Goal: Transaction & Acquisition: Purchase product/service

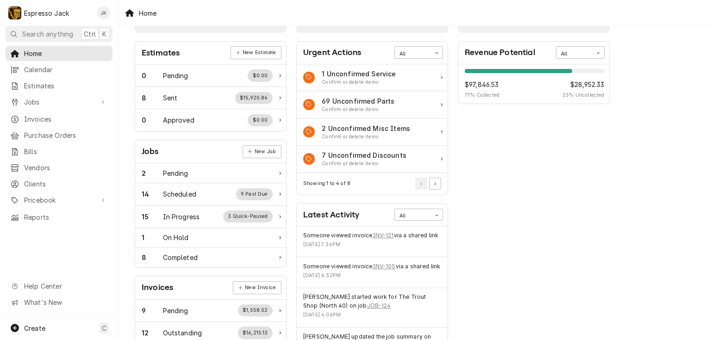
scroll to position [44, 0]
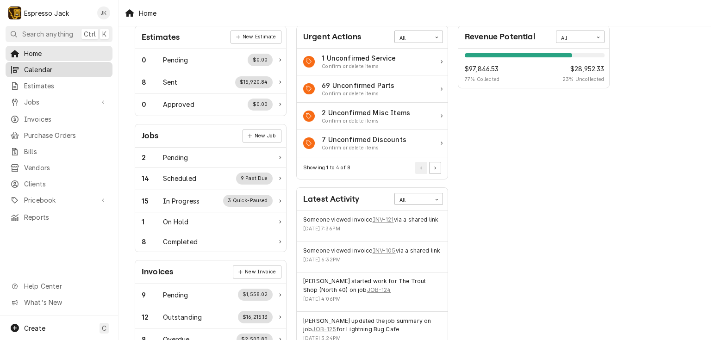
click at [39, 62] on link "Calendar" at bounding box center [59, 69] width 107 height 15
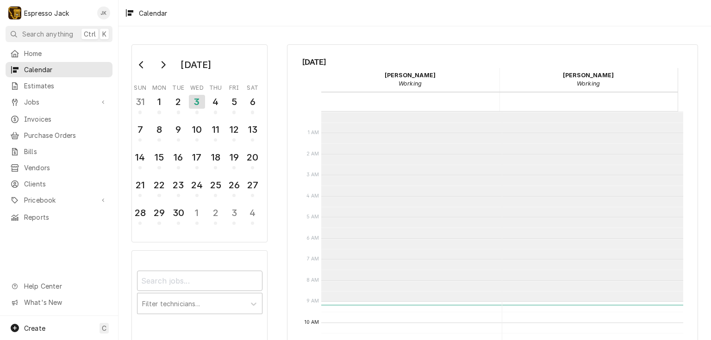
scroll to position [190, 0]
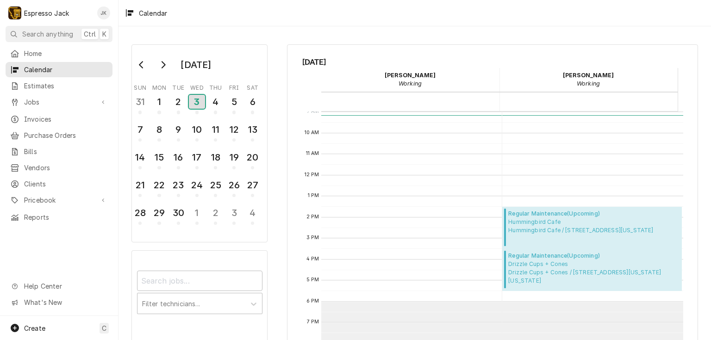
click at [195, 101] on div "3" at bounding box center [197, 102] width 16 height 14
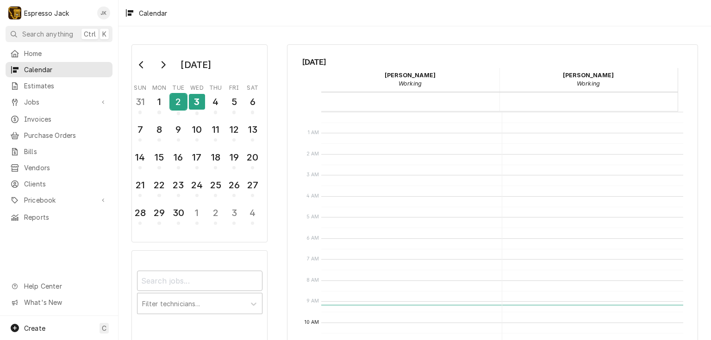
click at [174, 101] on div "2" at bounding box center [178, 102] width 16 height 16
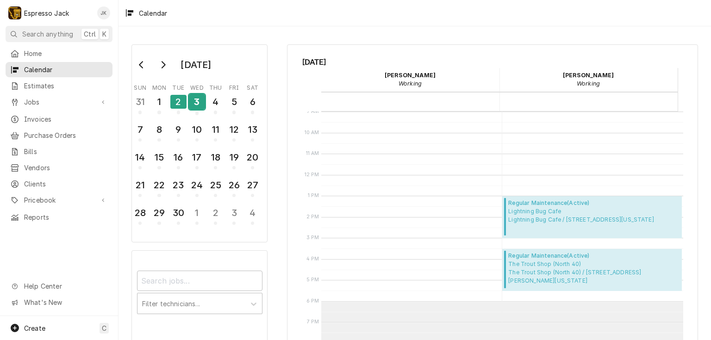
click at [199, 99] on div "3" at bounding box center [197, 102] width 16 height 16
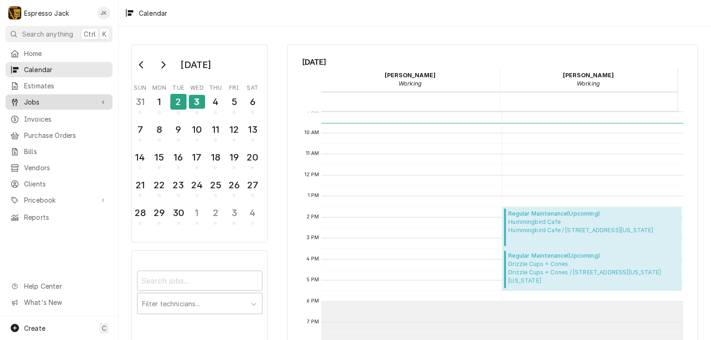
click at [41, 104] on div "Jobs" at bounding box center [58, 102] width 103 height 12
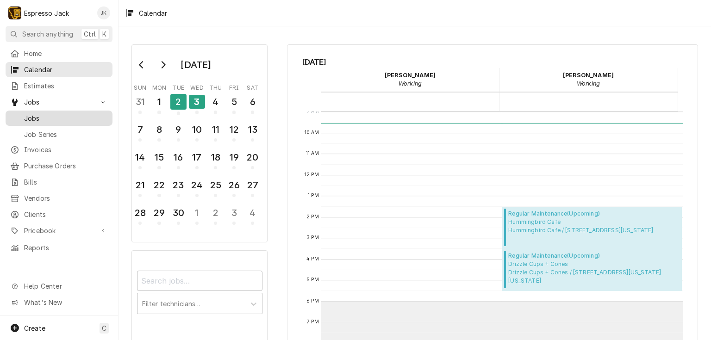
click at [38, 113] on span "Jobs" at bounding box center [66, 118] width 84 height 10
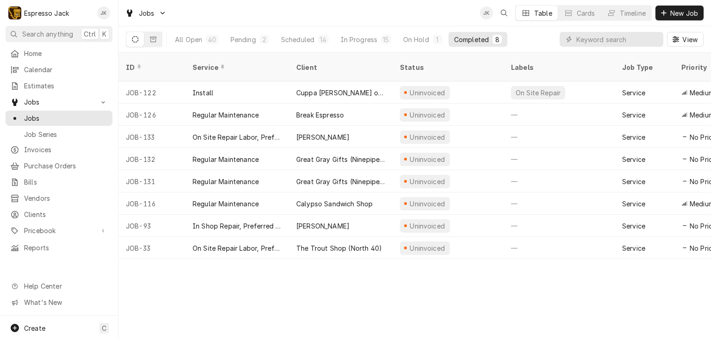
click at [575, 38] on div "Dynamic Content Wrapper" at bounding box center [611, 39] width 104 height 15
click at [587, 37] on input "Dynamic Content Wrapper" at bounding box center [617, 39] width 82 height 15
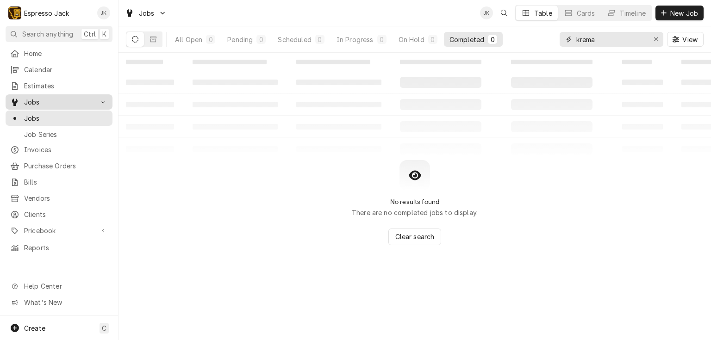
type input "krema"
click at [59, 101] on span "Jobs" at bounding box center [59, 102] width 70 height 10
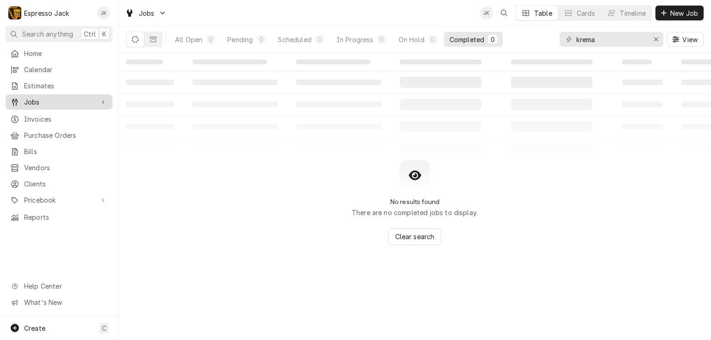
click at [38, 100] on span "Jobs" at bounding box center [59, 102] width 70 height 10
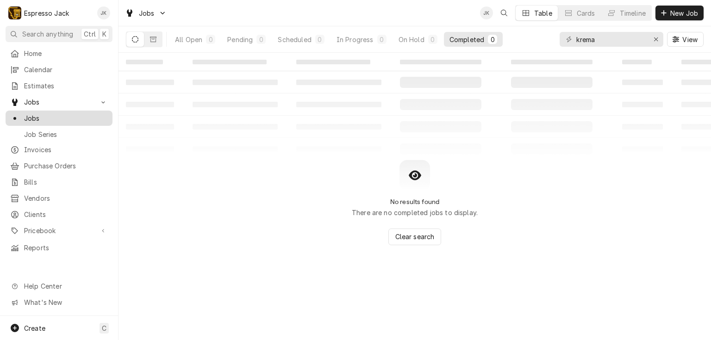
click at [35, 115] on span "Jobs" at bounding box center [66, 118] width 84 height 10
click at [655, 39] on icon "Erase input" at bounding box center [656, 39] width 4 height 4
type input "krema"
click at [37, 147] on span "Invoices" at bounding box center [66, 150] width 84 height 10
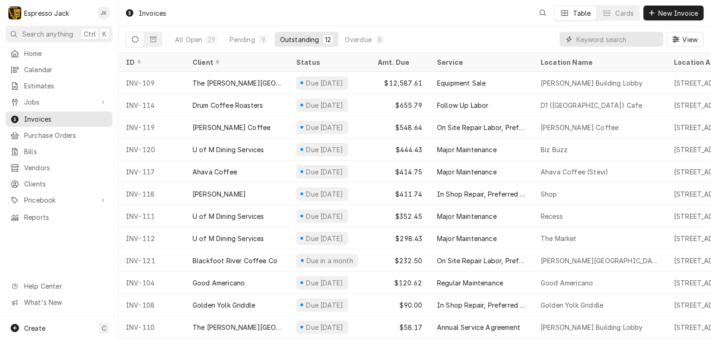
click at [588, 40] on input "Dynamic Content Wrapper" at bounding box center [617, 39] width 82 height 15
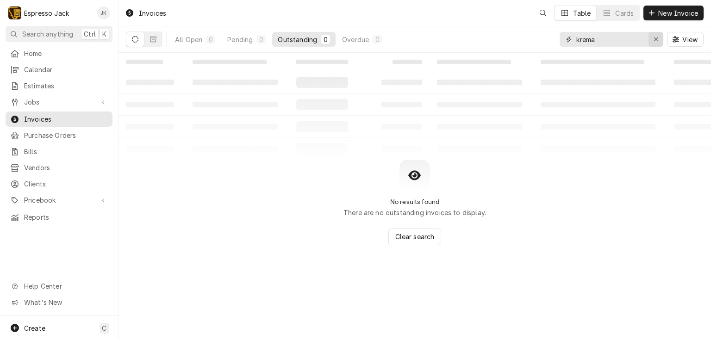
type input "krema"
click at [657, 41] on icon "Erase input" at bounding box center [655, 39] width 5 height 6
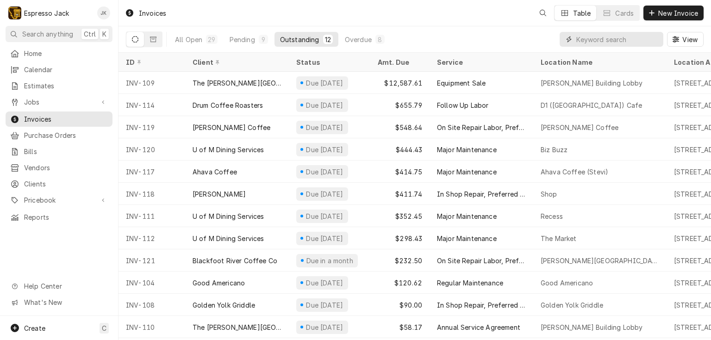
click at [628, 41] on input "Dynamic Content Wrapper" at bounding box center [617, 39] width 82 height 15
type input "crema"
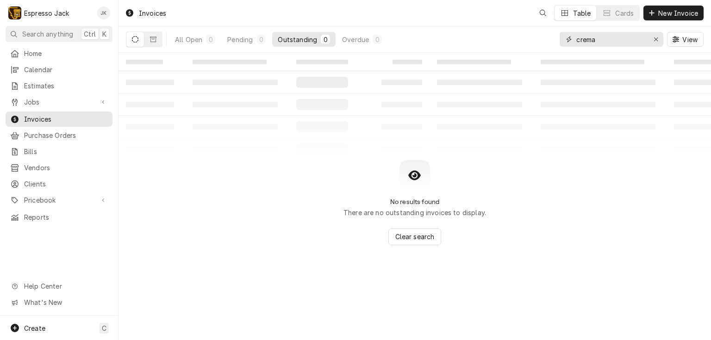
drag, startPoint x: 628, startPoint y: 41, endPoint x: 436, endPoint y: 41, distance: 191.6
click at [436, 41] on div "All Open 0 Pending 0 Outstanding 0 Overdue 0 crema View" at bounding box center [414, 39] width 577 height 26
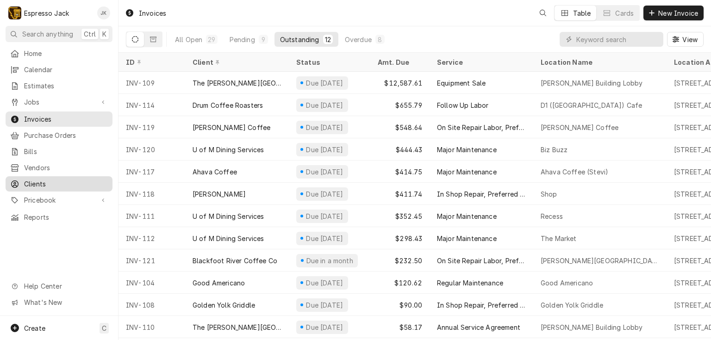
click at [33, 183] on div "Clients" at bounding box center [58, 184] width 103 height 12
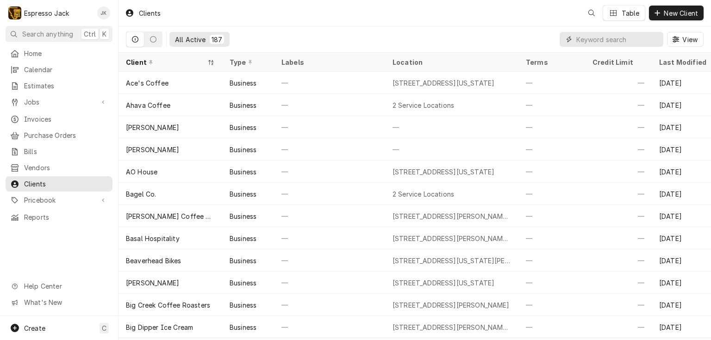
click at [616, 43] on input "Dynamic Content Wrapper" at bounding box center [617, 39] width 82 height 15
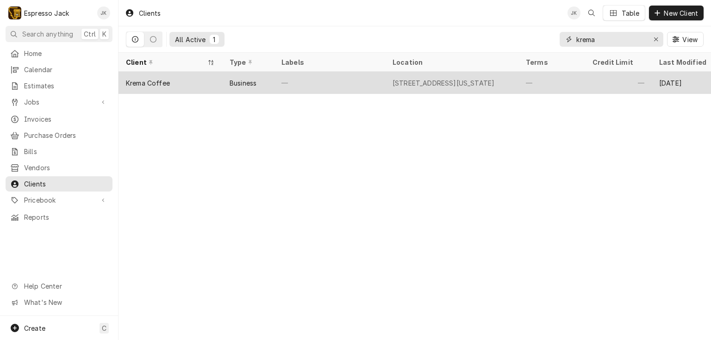
type input "krema"
click at [292, 83] on div "—" at bounding box center [329, 83] width 111 height 22
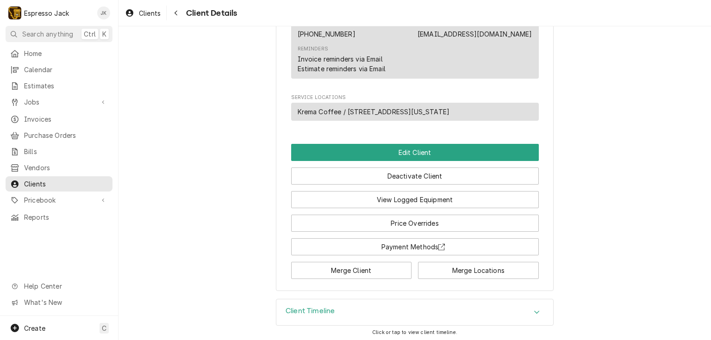
scroll to position [340, 0]
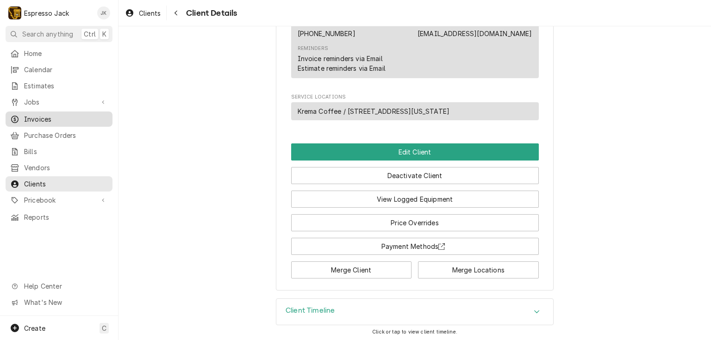
click at [33, 118] on span "Invoices" at bounding box center [66, 119] width 84 height 10
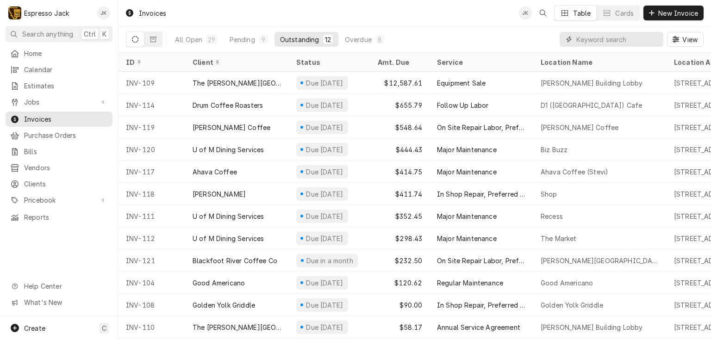
click at [610, 37] on input "Dynamic Content Wrapper" at bounding box center [617, 39] width 82 height 15
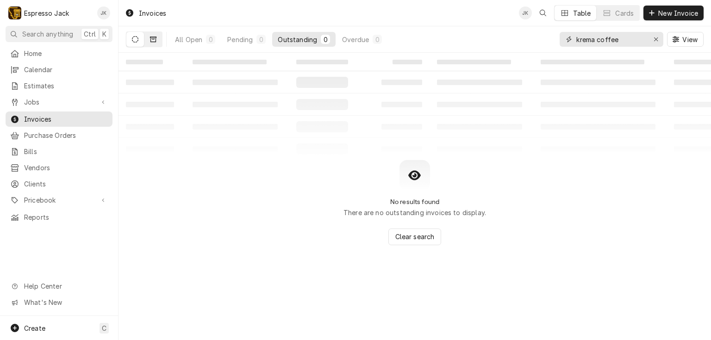
type input "krema coffee"
click at [150, 41] on icon "Dynamic Content Wrapper" at bounding box center [153, 40] width 6 height 6
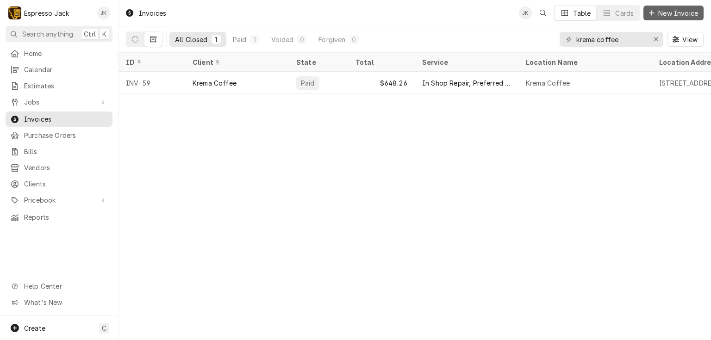
click at [669, 16] on span "New Invoice" at bounding box center [677, 13] width 43 height 10
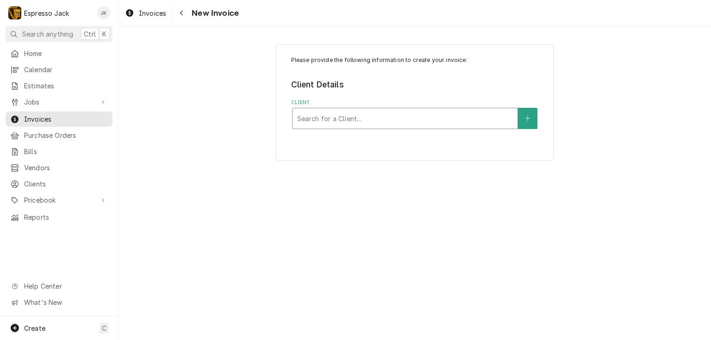
click at [355, 120] on div "Client" at bounding box center [405, 118] width 216 height 17
type input "krema"
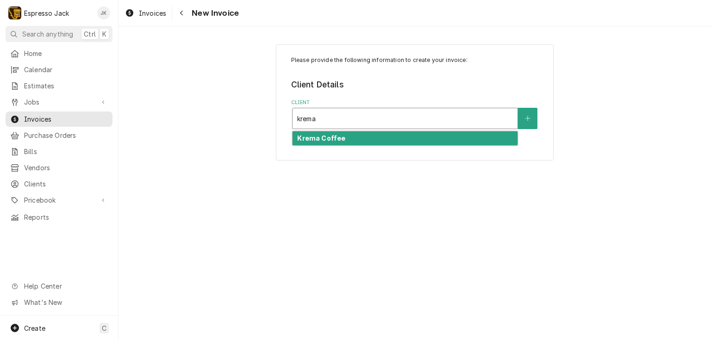
click at [353, 138] on div "Krema Coffee" at bounding box center [404, 138] width 225 height 14
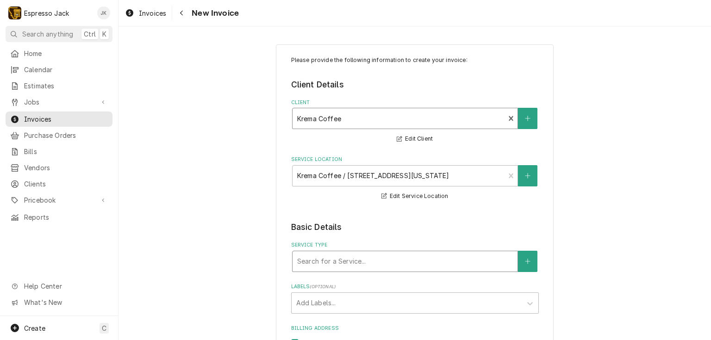
click at [376, 259] on div "Service Type" at bounding box center [405, 261] width 216 height 17
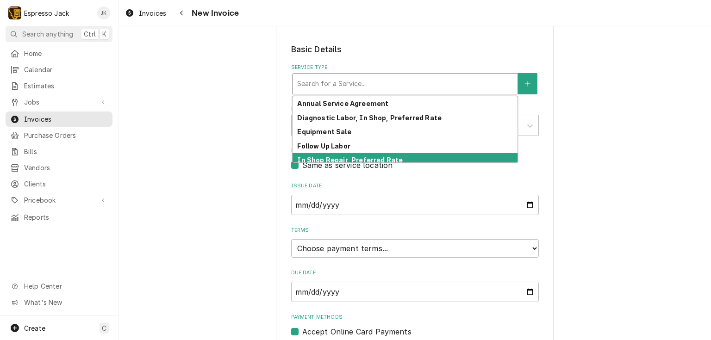
click at [358, 154] on div "In Shop Repair, Preferred Rate" at bounding box center [404, 160] width 225 height 14
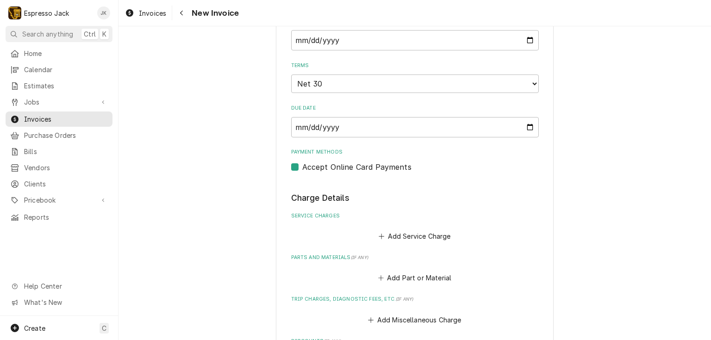
scroll to position [361, 0]
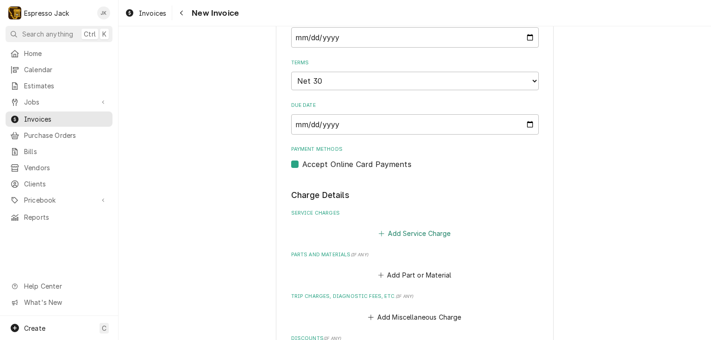
drag, startPoint x: 421, startPoint y: 220, endPoint x: 411, endPoint y: 232, distance: 15.1
click at [420, 222] on div "Add Service Charge" at bounding box center [415, 231] width 248 height 18
click at [411, 232] on button "Add Service Charge" at bounding box center [414, 233] width 75 height 13
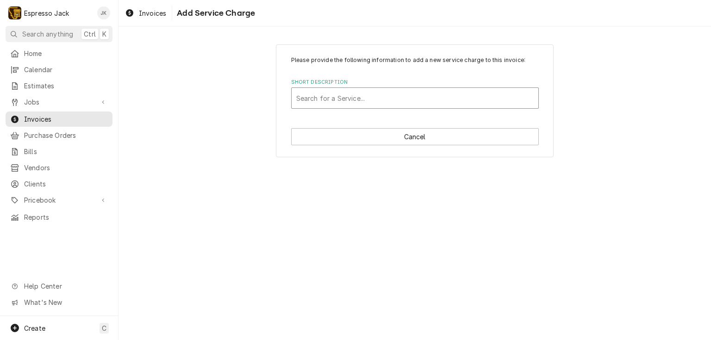
click at [385, 93] on div "Short Description" at bounding box center [414, 98] width 237 height 17
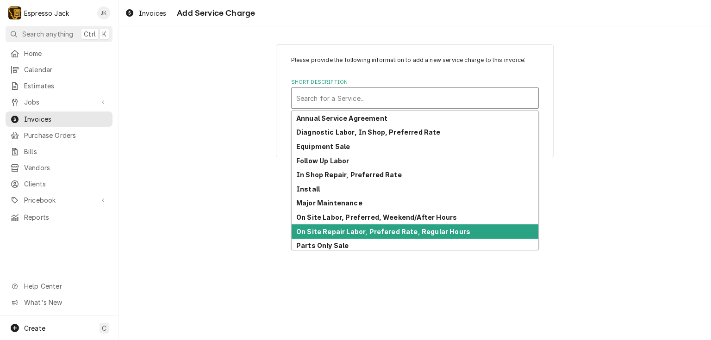
click at [342, 231] on strong "On Site Repair Labor, Prefered Rate, Regular Hours" at bounding box center [383, 232] width 174 height 8
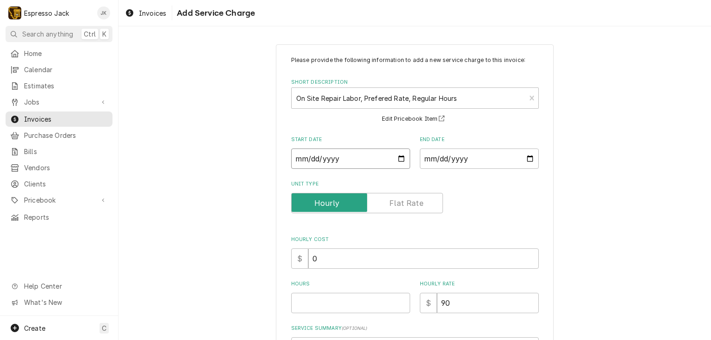
click at [398, 157] on input "Start Date" at bounding box center [350, 159] width 119 height 20
type textarea "x"
type input "2025-08-29"
click at [521, 157] on input "End Date" at bounding box center [479, 159] width 119 height 20
click at [524, 158] on input "End Date" at bounding box center [479, 159] width 119 height 20
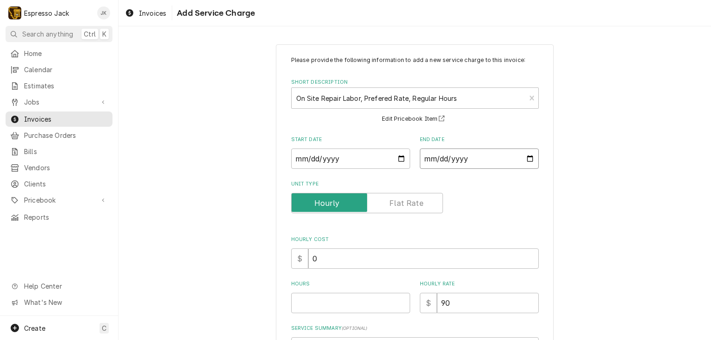
type textarea "x"
type input "2025-08-29"
click at [332, 300] on input "Hours" at bounding box center [350, 303] width 119 height 20
type textarea "x"
type input "2"
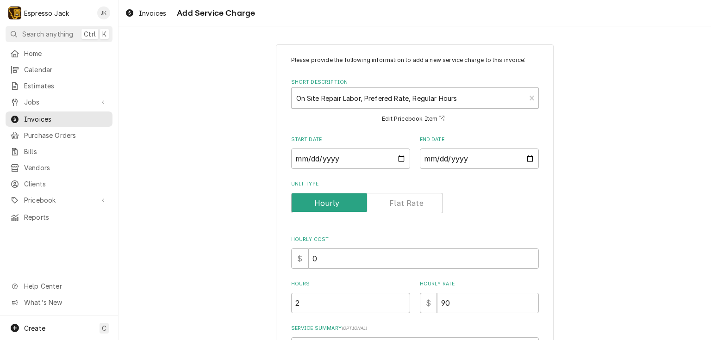
click at [233, 223] on div "Please provide the following information to add a new service charge to this in…" at bounding box center [414, 235] width 592 height 399
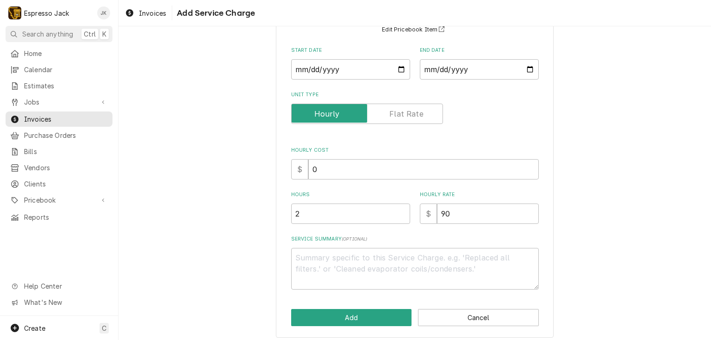
scroll to position [94, 0]
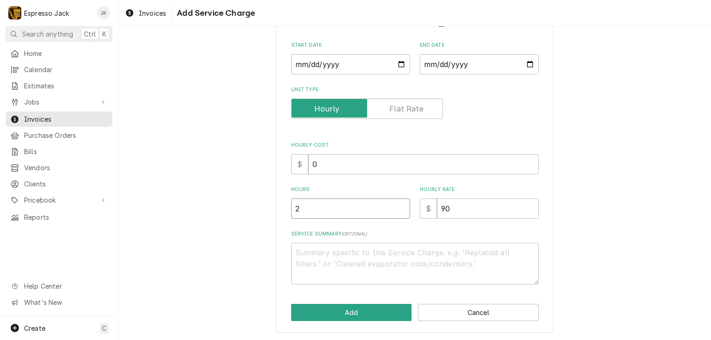
click at [344, 210] on input "2" at bounding box center [350, 209] width 119 height 20
type textarea "x"
type input "2.5"
click at [166, 194] on div "Please provide the following information to add a new service charge to this in…" at bounding box center [414, 141] width 592 height 399
click at [341, 253] on textarea "Service Summary ( optional )" at bounding box center [415, 264] width 248 height 42
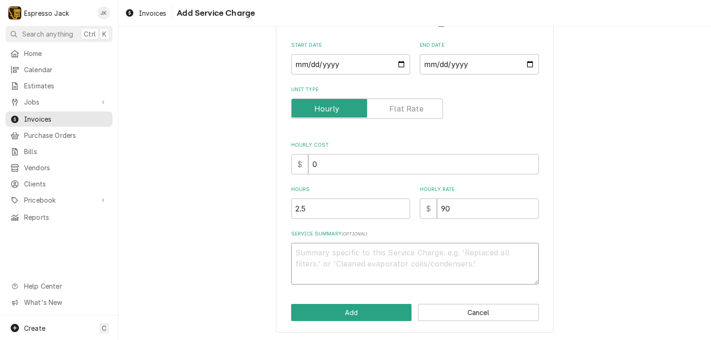
type textarea "x"
type textarea "D"
type textarea "x"
type textarea "Di"
type textarea "x"
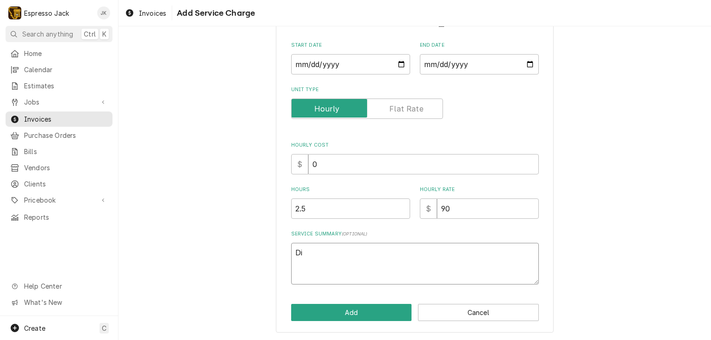
type textarea "Dia"
type textarea "x"
type textarea "Diag"
type textarea "x"
type textarea "Diagno"
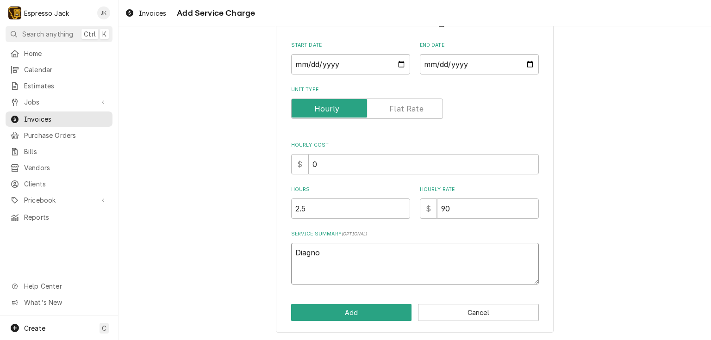
type textarea "x"
type textarea "Diagnos"
type textarea "x"
type textarea "Diagnose"
type textarea "x"
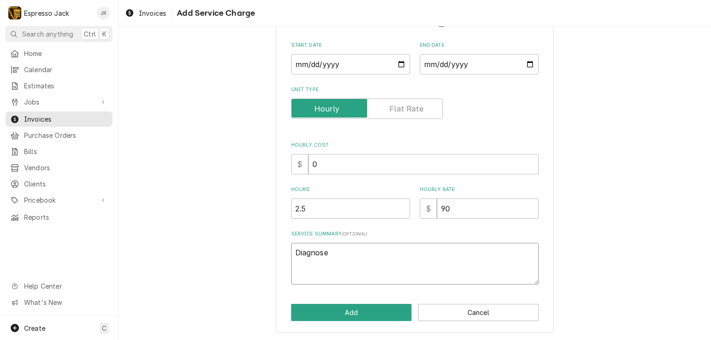
type textarea "Diagnosed"
type textarea "x"
type textarea "Diagnosed"
type textarea "x"
type textarea "Diagnosed n"
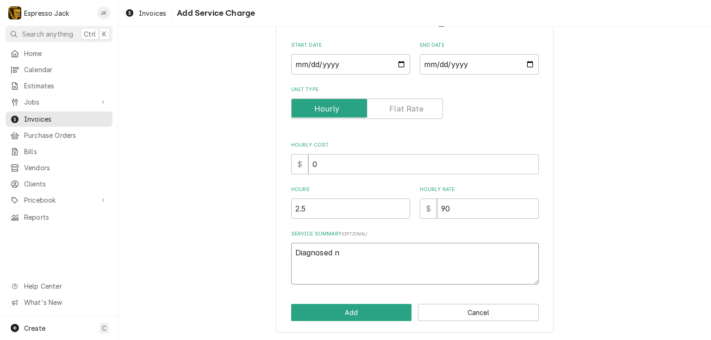
type textarea "x"
type textarea "Diagnosed no"
type textarea "x"
type textarea "Diagnosed no"
type textarea "x"
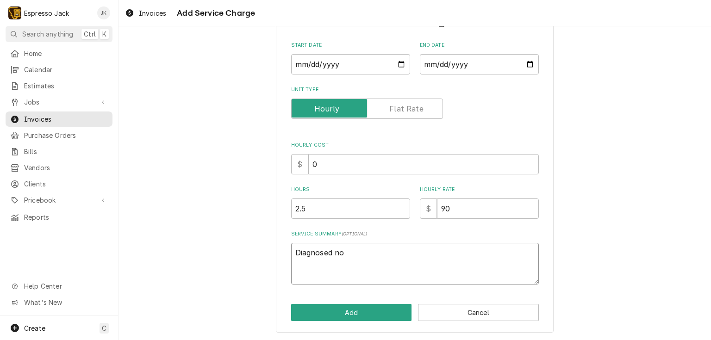
type textarea "Diagnosed no e"
type textarea "x"
type textarea "Diagnosed no el"
type textarea "x"
type textarea "Diagnosed no ele"
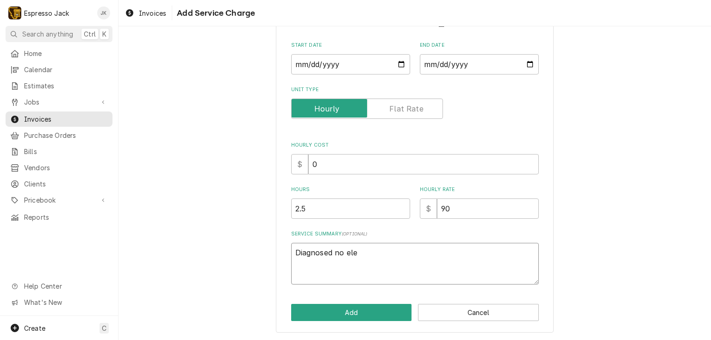
type textarea "x"
type textarea "Diagnosed no elec"
type textarea "x"
type textarea "Diagnosed no elect"
type textarea "x"
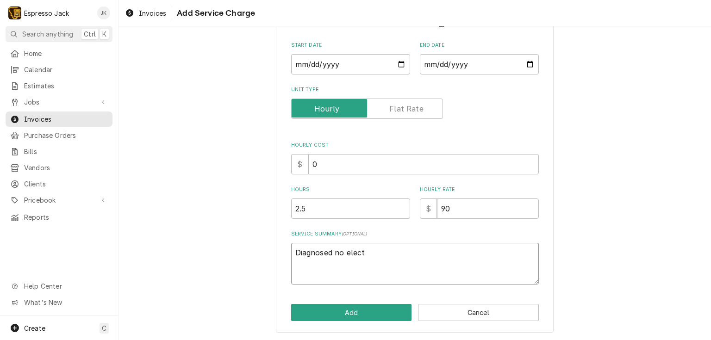
type textarea "Diagnosed no electr"
type textarea "x"
type textarea "Diagnosed no electro"
type textarea "x"
type textarea "Diagnosed no electron"
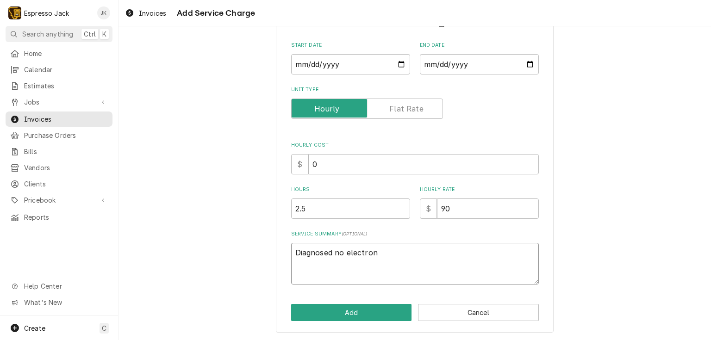
type textarea "x"
type textarea "Diagnosed no electroni"
type textarea "x"
type textarea "Diagnosed no electronic"
type textarea "x"
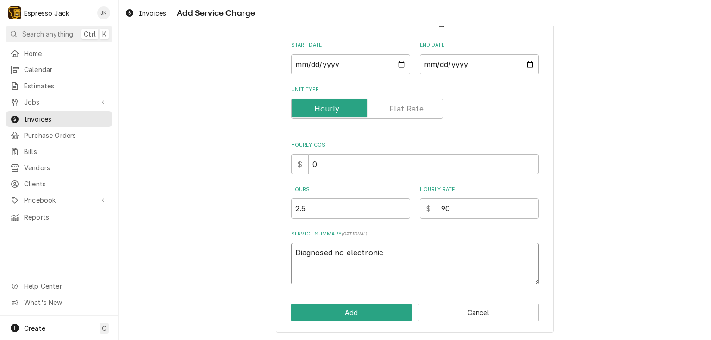
type textarea "Diagnosed no electronics"
type textarea "x"
type textarea "Diagnosed no electronic"
type textarea "x"
type textarea "Diagnosed no electroni"
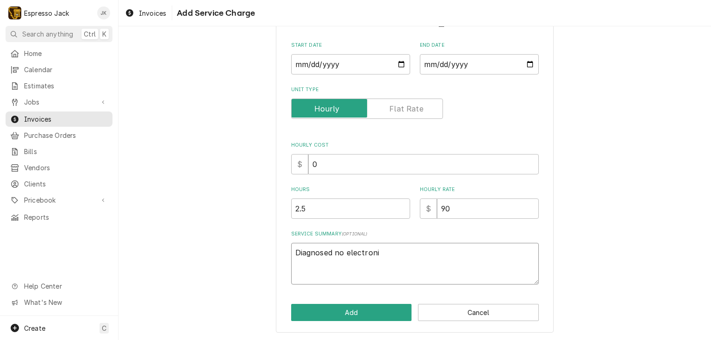
type textarea "x"
type textarea "Diagnosed no electron"
type textarea "x"
type textarea "Diagnosed no electro"
type textarea "x"
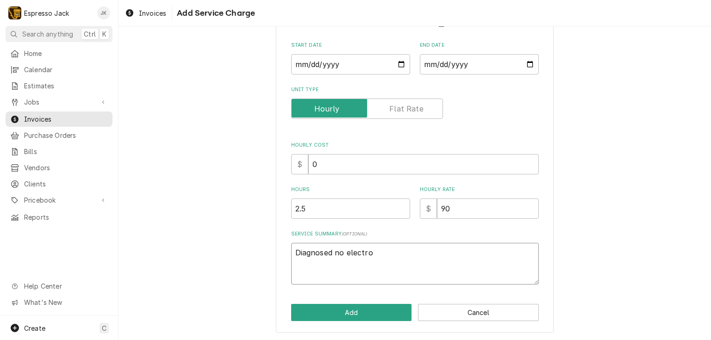
type textarea "Diagnosed no electr"
type textarea "x"
type textarea "Diagnosed no elect"
type textarea "x"
type textarea "Diagnosed no elec"
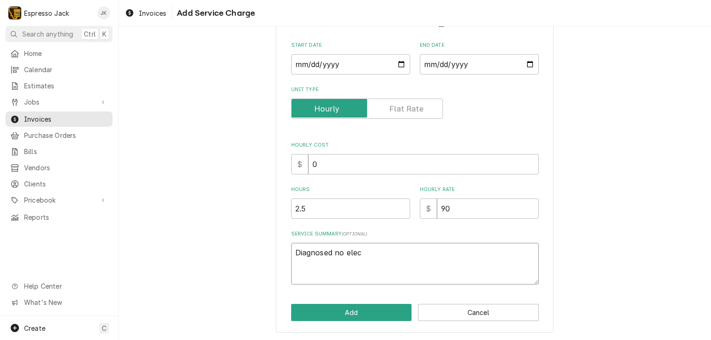
type textarea "x"
type textarea "Diagnosed no ele"
type textarea "x"
type textarea "Diagnosed no el"
type textarea "x"
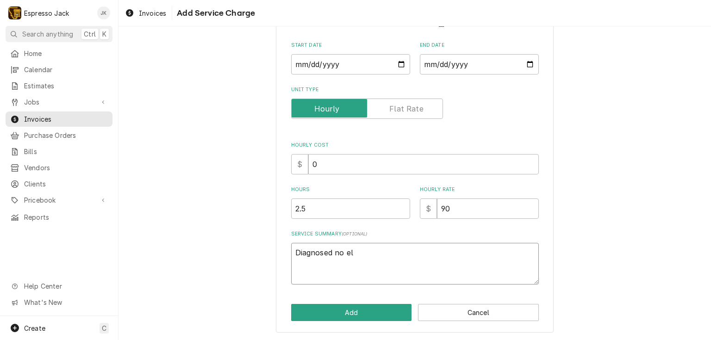
type textarea "Diagnosed no e"
type textarea "x"
type textarea "Diagnosed no"
type textarea "x"
type textarea "Diagnosed n"
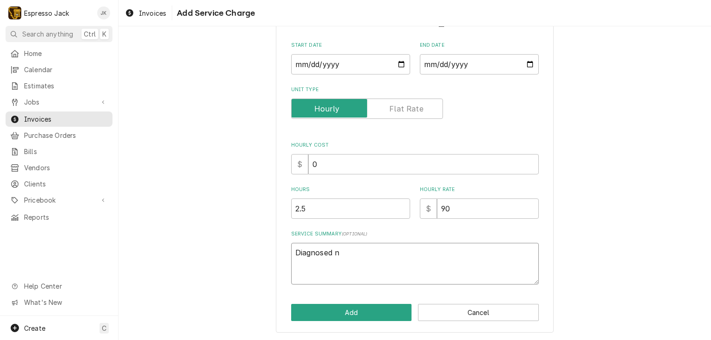
type textarea "x"
type textarea "Diagnosed"
type textarea "x"
type textarea "Diagnosed b"
type textarea "x"
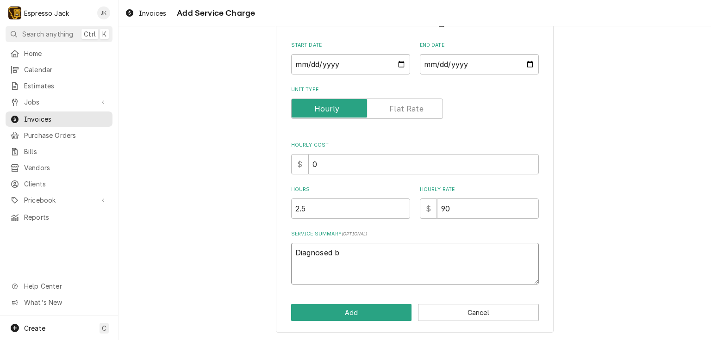
type textarea "Diagnosed ba"
type textarea "x"
type textarea "Diagnosed bad"
type textarea "x"
type textarea "Diagnosed bad"
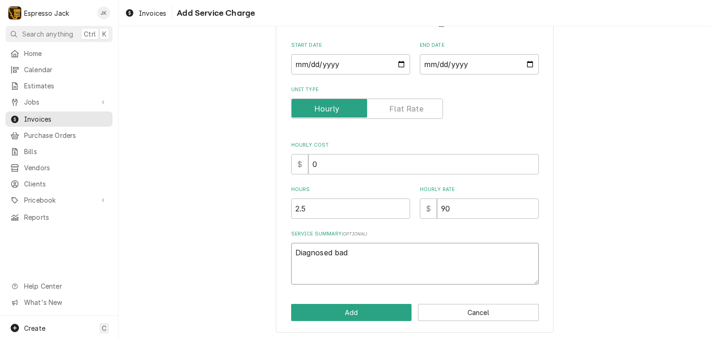
type textarea "x"
type textarea "Diagnosed bad b"
type textarea "x"
type textarea "Diagnosed bad bo"
type textarea "x"
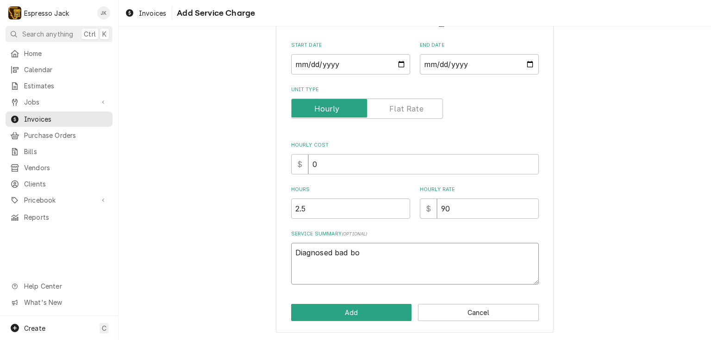
type textarea "Diagnosed bad boa"
type textarea "x"
type textarea "Diagnosed bad boar"
type textarea "x"
type textarea "Diagnosed bad board"
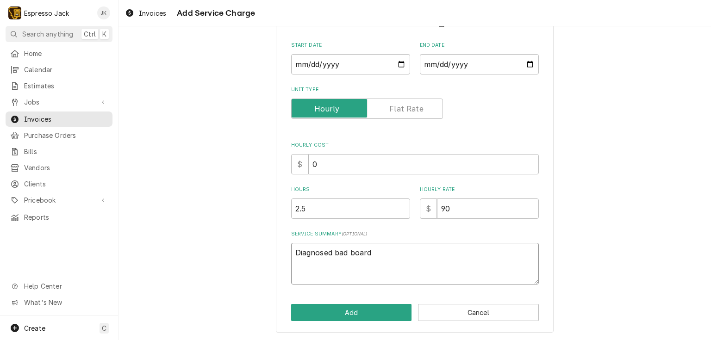
type textarea "x"
type textarea "Diagnosed bad board."
type textarea "x"
type textarea "Diagnosed bad board."
type textarea "x"
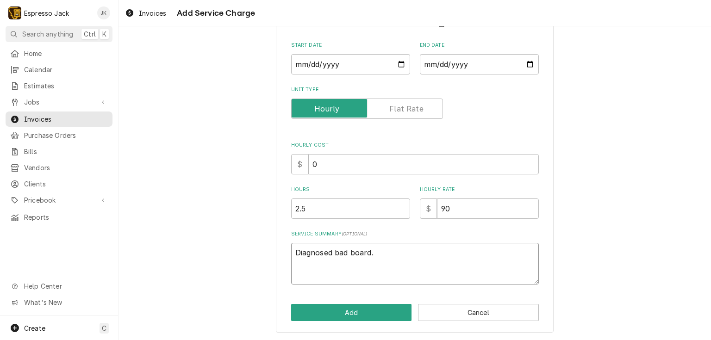
type textarea "Diagnosed bad board. R"
type textarea "x"
type textarea "Diagnosed bad board. Re"
type textarea "x"
type textarea "Diagnosed bad board. Rep"
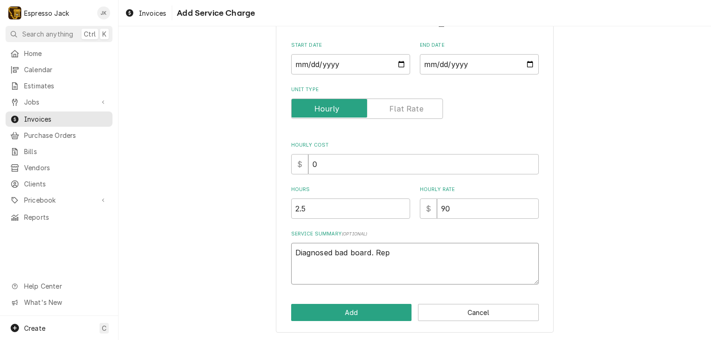
type textarea "x"
type textarea "Diagnosed bad board. Repl"
type textarea "x"
type textarea "Diagnosed bad board. Repla"
type textarea "x"
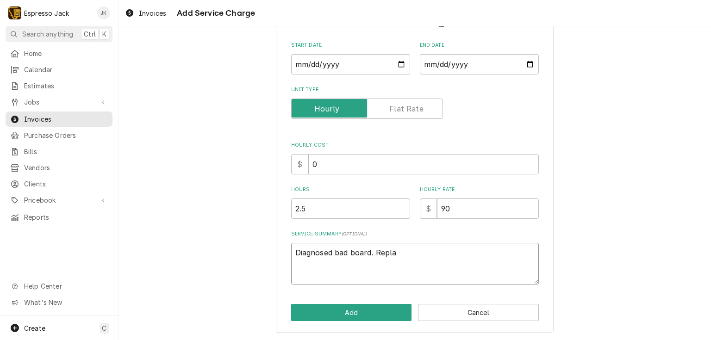
type textarea "Diagnosed bad board. Replac"
type textarea "x"
type textarea "Diagnosed bad board. Replace"
type textarea "x"
type textarea "Diagnosed bad board. Replaced"
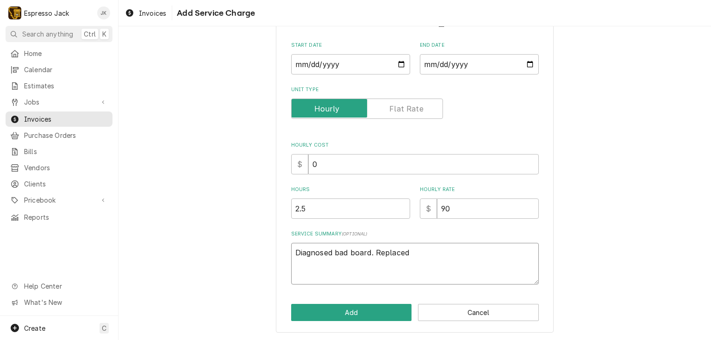
type textarea "x"
type textarea "Diagnosed bad board. Replace"
type textarea "x"
type textarea "Diagnosed bad board. Replac"
type textarea "x"
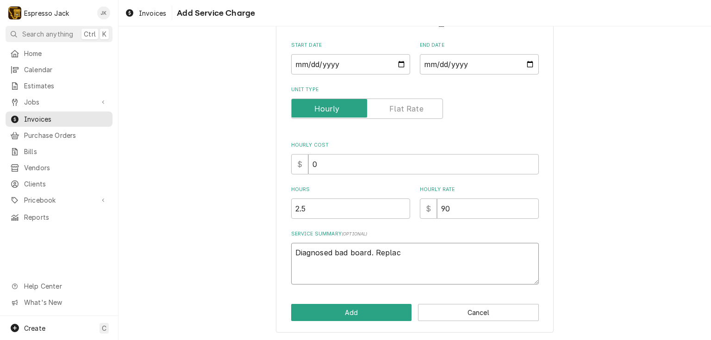
type textarea "Diagnosed bad board. Repla"
type textarea "x"
type textarea "Diagnosed bad board. Repl"
type textarea "x"
type textarea "Diagnosed bad board. Rep"
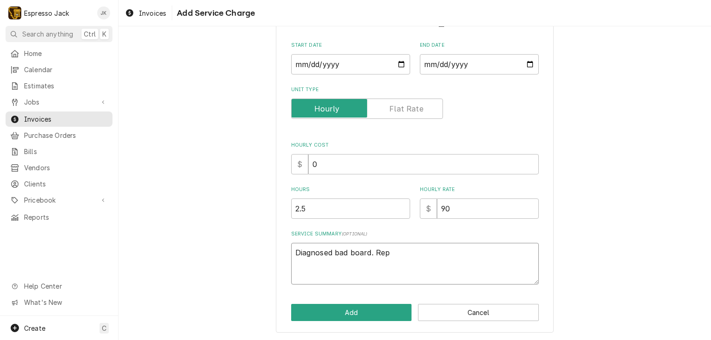
type textarea "x"
type textarea "Diagnosed bad board. Re"
type textarea "x"
type textarea "Diagnosed bad board. R"
type textarea "x"
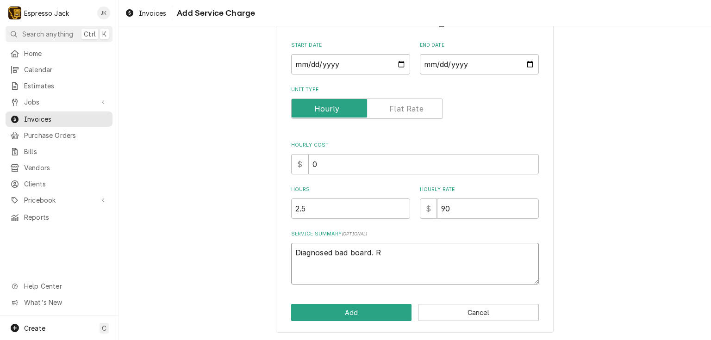
type textarea "Diagnosed bad board."
type textarea "x"
type textarea "Diagnosed bad board. O"
type textarea "x"
type textarea "Diagnosed bad board. Or"
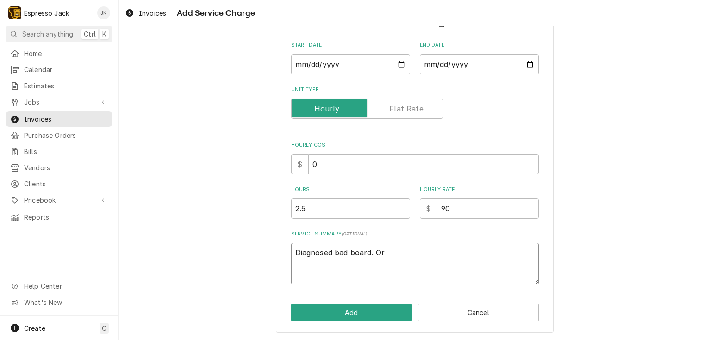
type textarea "x"
type textarea "Diagnosed bad board. Ord"
type textarea "x"
type textarea "Diagnosed bad board. Orde"
type textarea "x"
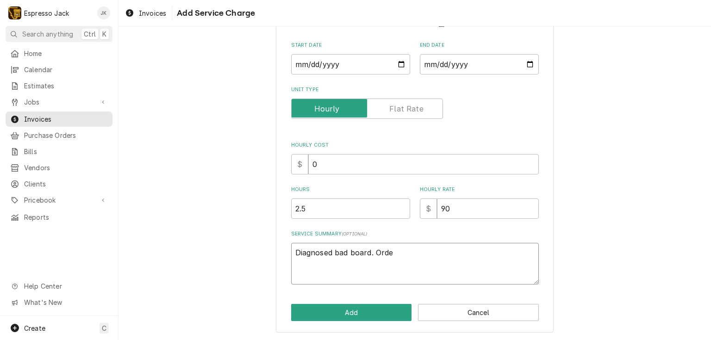
type textarea "Diagnosed bad board. Order"
type textarea "x"
type textarea "Diagnosed bad board. Ordere"
type textarea "x"
type textarea "Diagnosed bad board. Ordered"
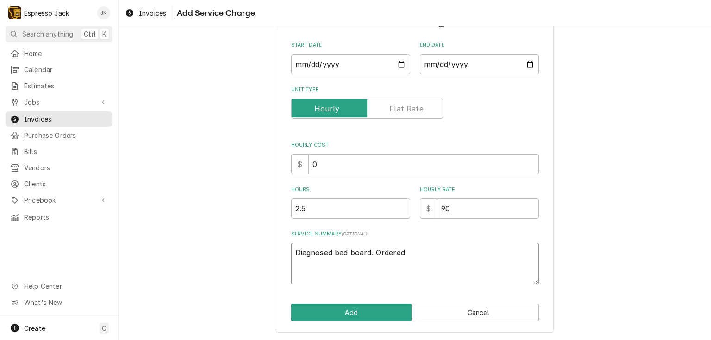
type textarea "x"
type textarea "Diagnosed bad board. Ordered"
type textarea "x"
type textarea "Diagnosed bad board. Ordered i"
type textarea "x"
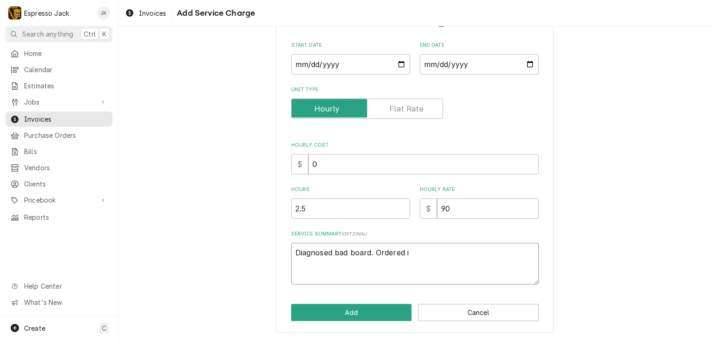
type textarea "Diagnosed bad board. Ordered in"
type textarea "x"
type textarea "Diagnosed bad board. Ordered in"
type textarea "x"
type textarea "Diagnosed bad board. Ordered in a"
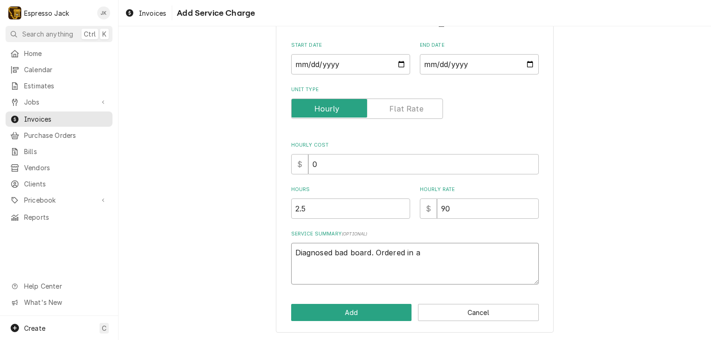
type textarea "x"
type textarea "Diagnosed bad board. Ordered in an"
type textarea "x"
type textarea "Diagnosed bad board. Ordered in and"
type textarea "x"
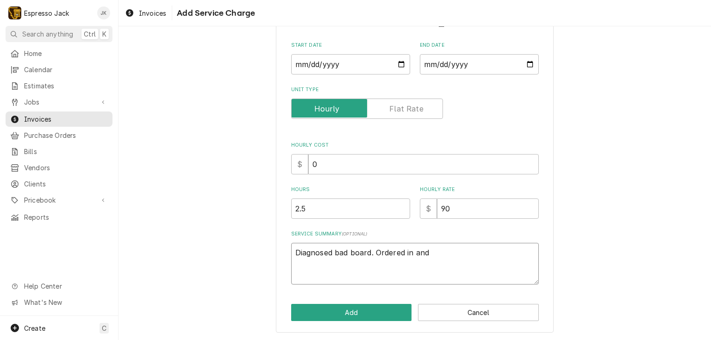
type textarea "Diagnosed bad board. Ordered in and"
type textarea "x"
type textarea "Diagnosed bad board. Ordered in and r"
type textarea "x"
type textarea "Diagnosed bad board. Ordered in and rep"
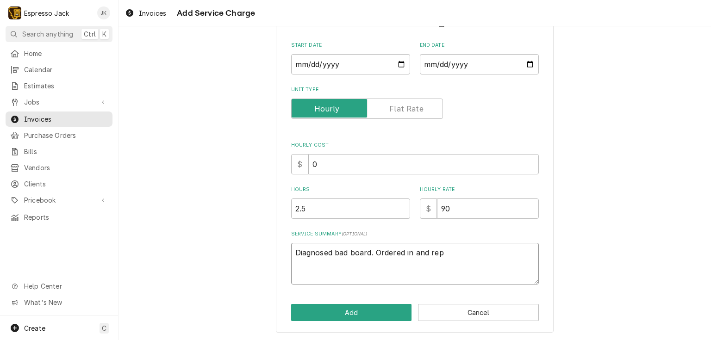
type textarea "x"
type textarea "Diagnosed bad board. Ordered in and repl"
type textarea "x"
type textarea "Diagnosed bad board. Ordered in and repla"
type textarea "x"
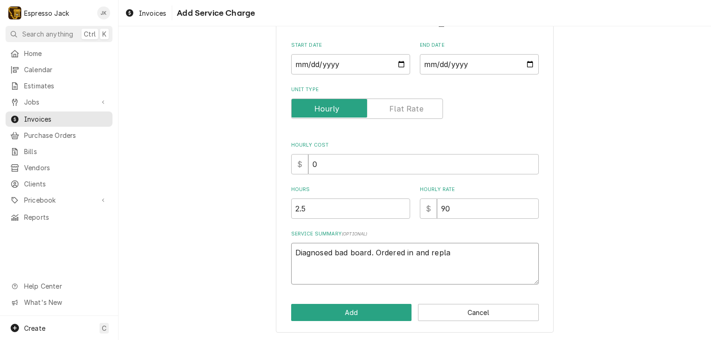
type textarea "Diagnosed bad board. Ordered in and replac"
type textarea "x"
type textarea "Diagnosed bad board. Ordered in and replace"
type textarea "x"
type textarea "Diagnosed bad board. Ordered in and replaced"
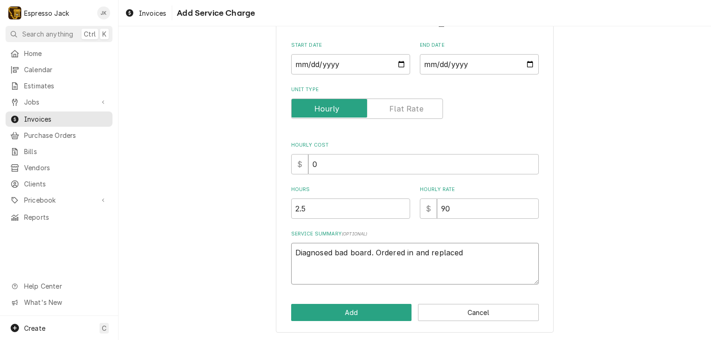
type textarea "x"
type textarea "Diagnosed bad board. Ordered in and replaced"
type textarea "x"
type textarea "Diagnosed bad board. Ordered in and replaced n"
type textarea "x"
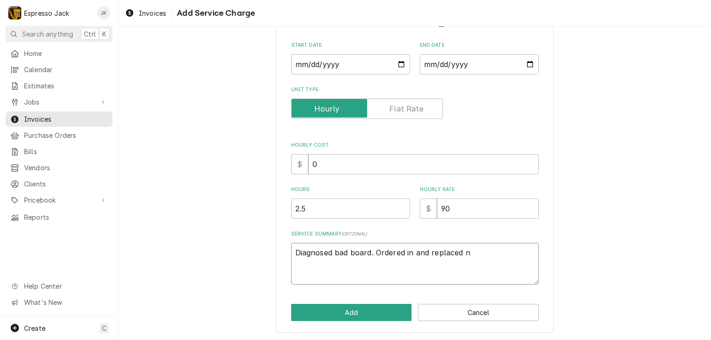
type textarea "Diagnosed bad board. Ordered in and replaced ne"
type textarea "x"
type textarea "Diagnosed bad board. Ordered in and replaced new"
type textarea "x"
type textarea "Diagnosed bad board. Ordered in and replaced new"
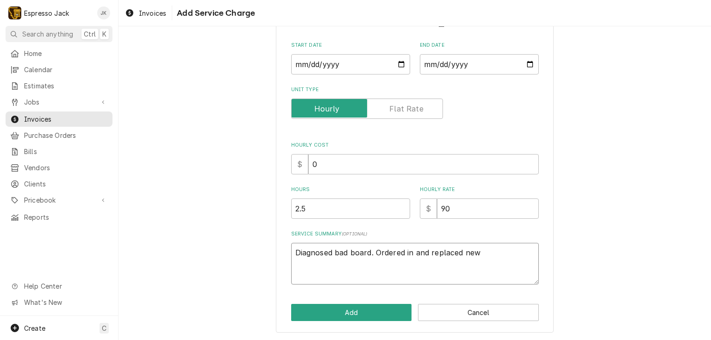
type textarea "x"
type textarea "Diagnosed bad board. Ordered in and replaced new b"
type textarea "x"
type textarea "Diagnosed bad board. Ordered in and replaced new"
type textarea "x"
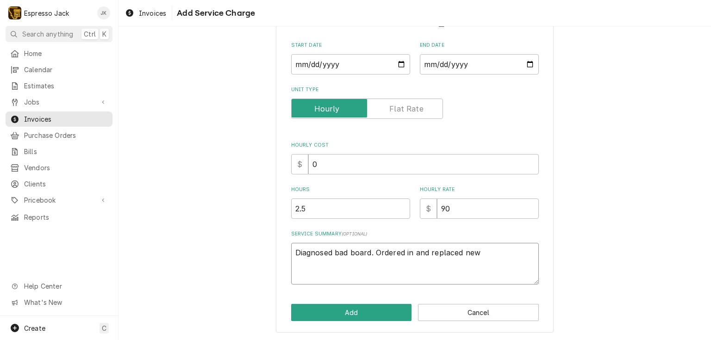
type textarea "Diagnosed bad board. Ordered in and replaced new"
type textarea "x"
type textarea "Diagnosed bad board. Ordered in and replaced ne"
type textarea "x"
type textarea "Diagnosed bad board. Ordered in and replaced n"
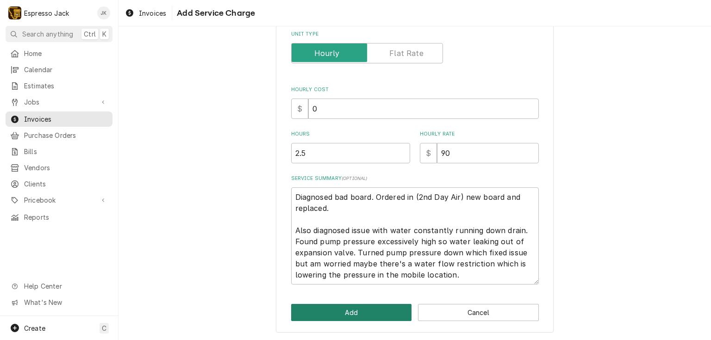
click at [339, 314] on button "Add" at bounding box center [351, 312] width 121 height 17
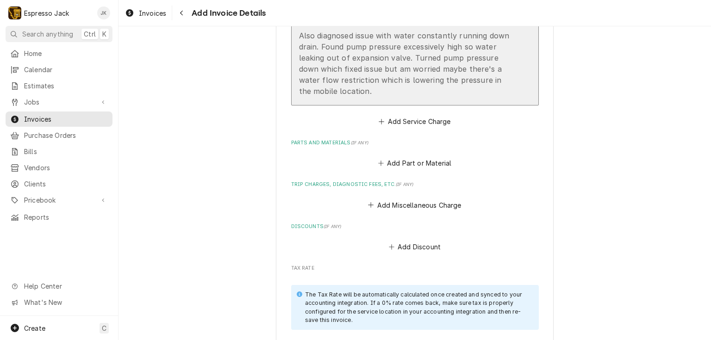
scroll to position [716, 0]
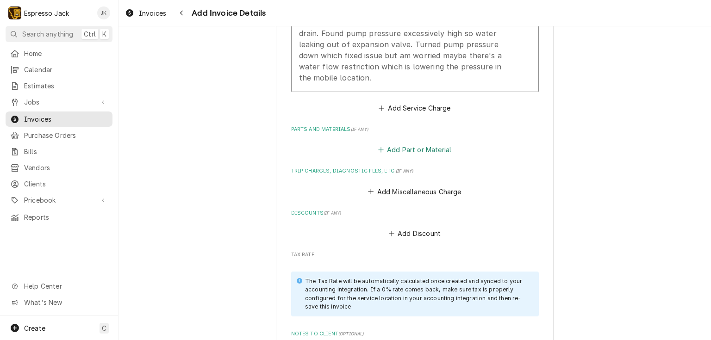
click at [442, 149] on button "Add Part or Material" at bounding box center [414, 149] width 76 height 13
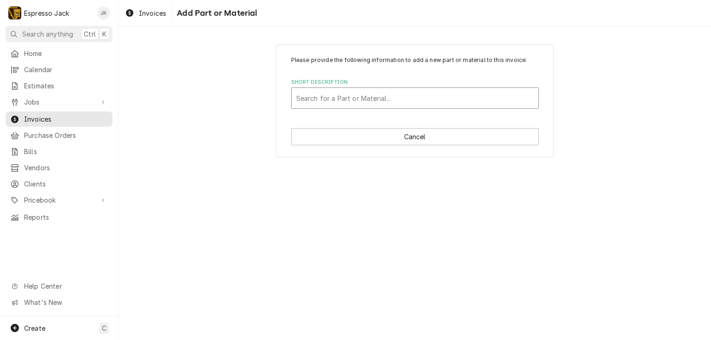
click at [372, 95] on div "Short Description" at bounding box center [414, 98] width 237 height 17
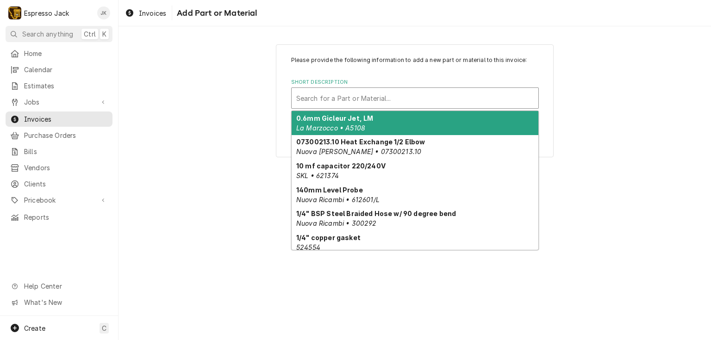
paste input "10701308 - Mother Board C5 USB 230V"
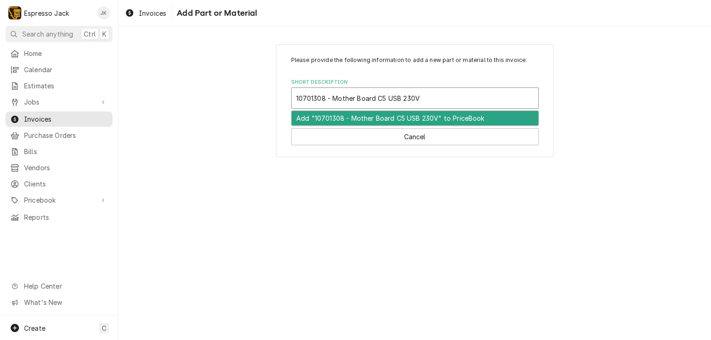
click at [422, 116] on div "Add "10701308 - Mother Board C5 USB 230V" to PriceBook" at bounding box center [415, 118] width 247 height 14
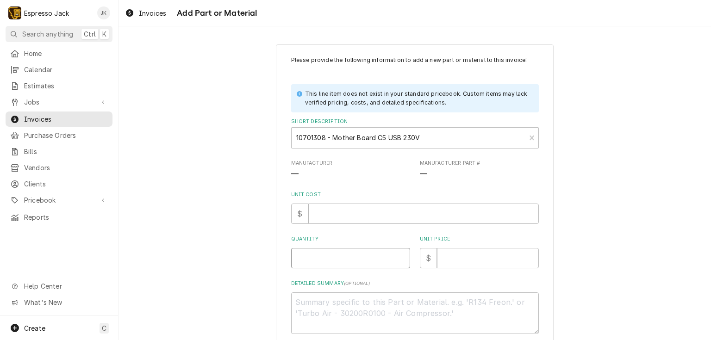
click at [328, 256] on input "Quantity" at bounding box center [350, 258] width 119 height 20
click at [471, 262] on input "Unit Price" at bounding box center [488, 258] width 102 height 20
paste input "742.24"
click at [364, 259] on input "1" at bounding box center [350, 258] width 119 height 20
click at [366, 216] on input "Unit Cost" at bounding box center [423, 214] width 230 height 20
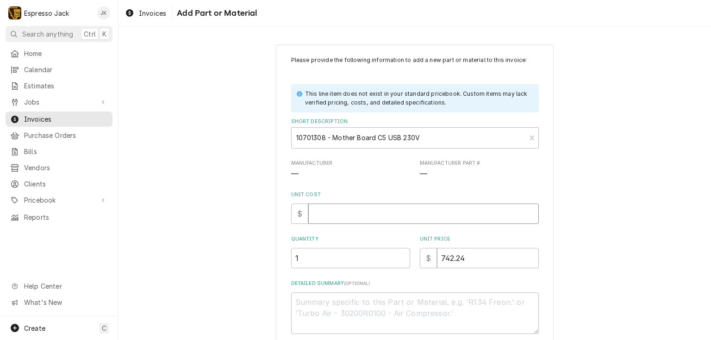
paste input "371.12"
click at [239, 233] on div "Please provide the following information to add a new part or material to this …" at bounding box center [414, 213] width 592 height 354
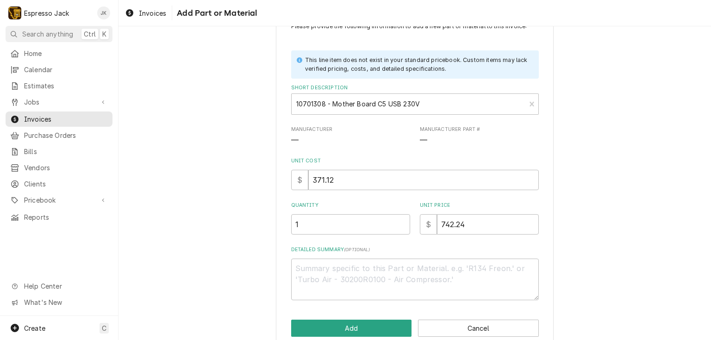
scroll to position [50, 0]
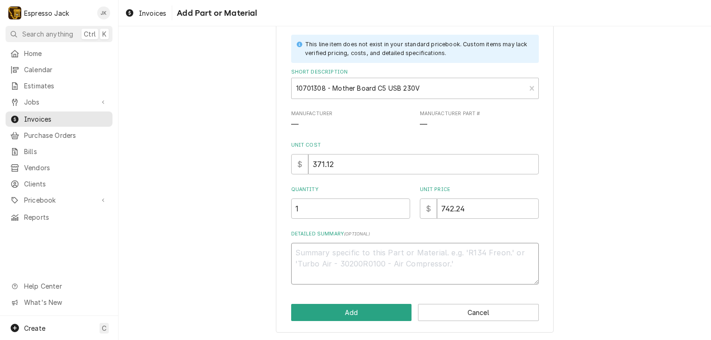
click at [338, 268] on textarea "Detailed Summary ( optional )" at bounding box center [415, 264] width 248 height 42
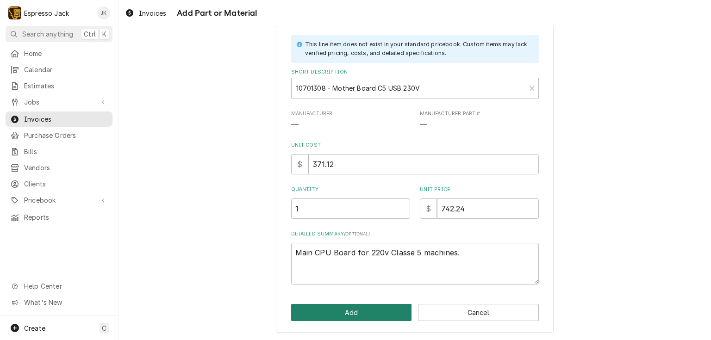
click at [372, 320] on button "Add" at bounding box center [351, 312] width 121 height 17
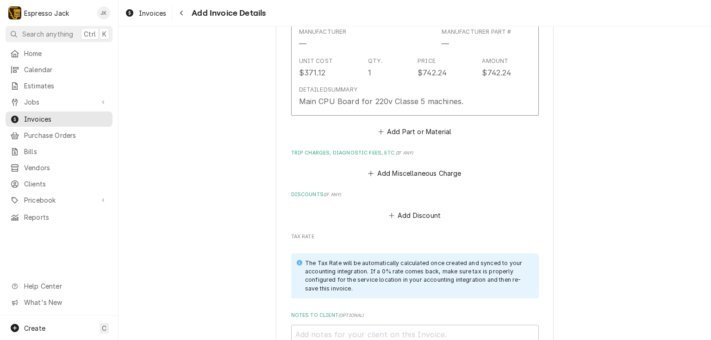
scroll to position [927, 0]
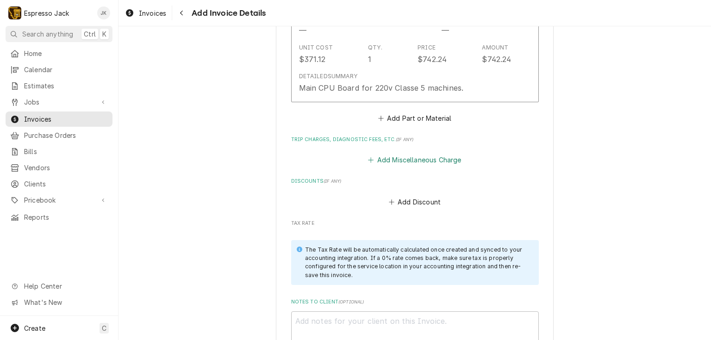
click at [415, 160] on button "Add Miscellaneous Charge" at bounding box center [414, 160] width 96 height 13
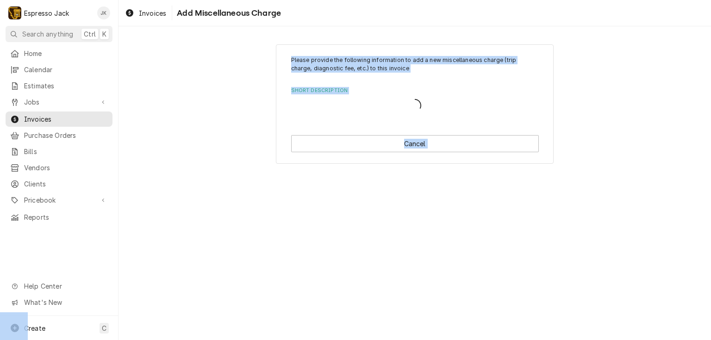
click at [415, 160] on div "Please provide the following information to add a new miscellaneous charge (tri…" at bounding box center [415, 104] width 278 height 120
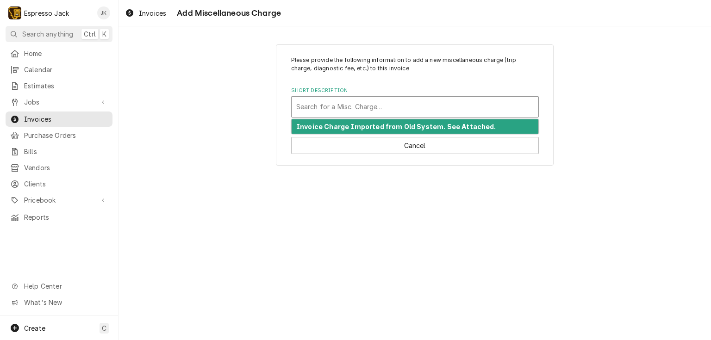
click at [381, 100] on div "Short Description" at bounding box center [414, 107] width 237 height 17
click at [384, 104] on div "Short Description" at bounding box center [414, 107] width 237 height 17
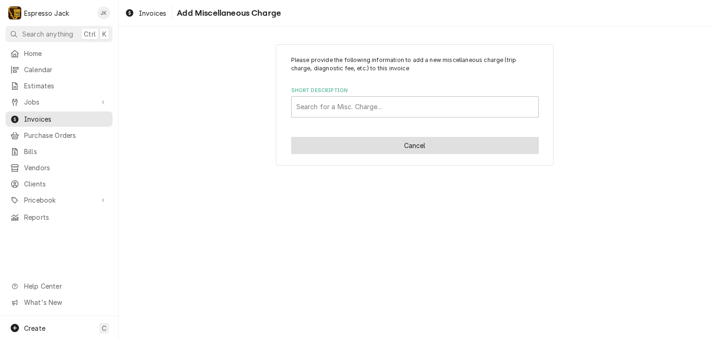
click at [329, 149] on button "Cancel" at bounding box center [415, 145] width 248 height 17
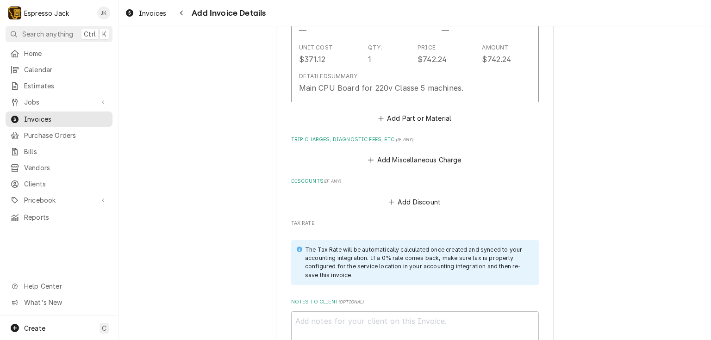
scroll to position [916, 0]
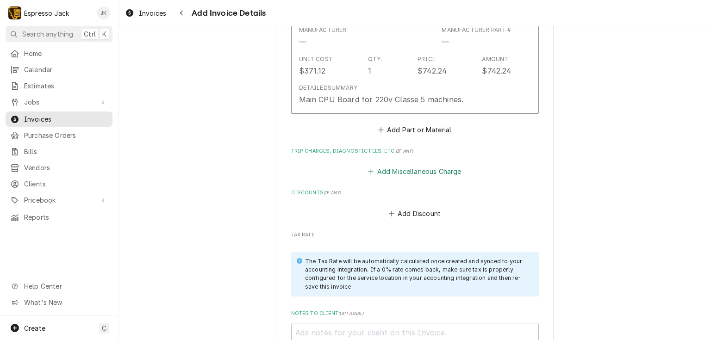
click at [408, 171] on button "Add Miscellaneous Charge" at bounding box center [414, 171] width 96 height 13
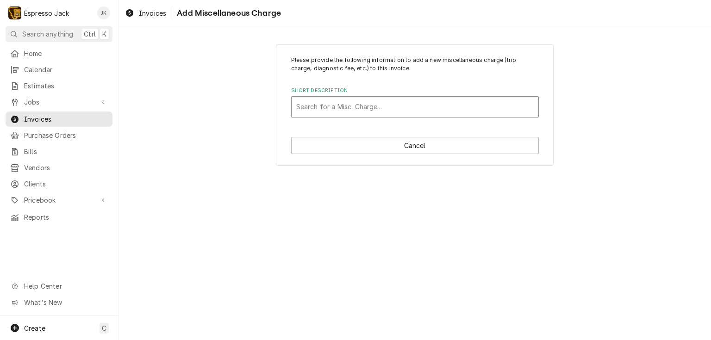
click at [394, 107] on div "Short Description" at bounding box center [414, 107] width 237 height 17
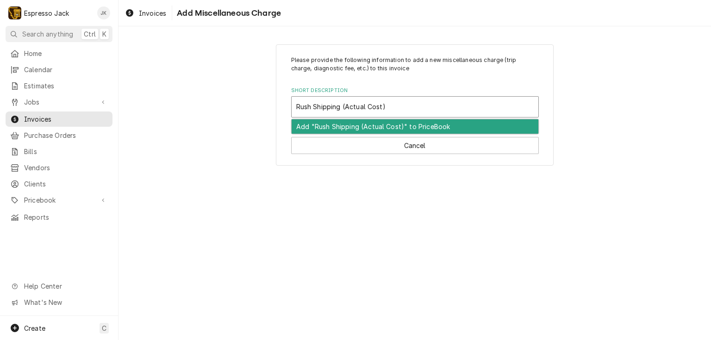
click at [488, 126] on div "Add "Rush Shipping (Actual Cost)" to PriceBook" at bounding box center [415, 126] width 247 height 14
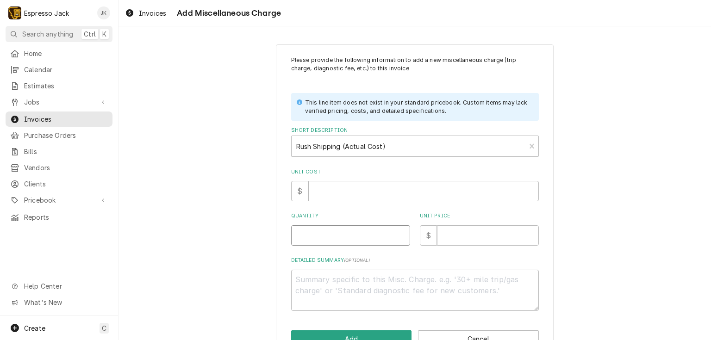
click at [329, 243] on input "Quantity" at bounding box center [350, 235] width 119 height 20
click at [381, 279] on textarea "Detailed Summary ( optional )" at bounding box center [415, 291] width 248 height 42
click at [342, 187] on input "Unit Cost" at bounding box center [423, 191] width 230 height 20
click at [466, 238] on input "Unit Price" at bounding box center [488, 235] width 102 height 20
paste input "75.18"
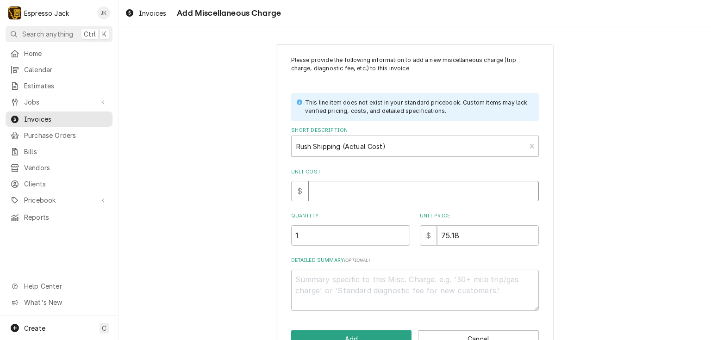
click at [401, 189] on input "Unit Cost" at bounding box center [423, 191] width 230 height 20
paste input "75.18"
click at [383, 294] on textarea "Detailed Summary ( optional )" at bounding box center [415, 291] width 248 height 42
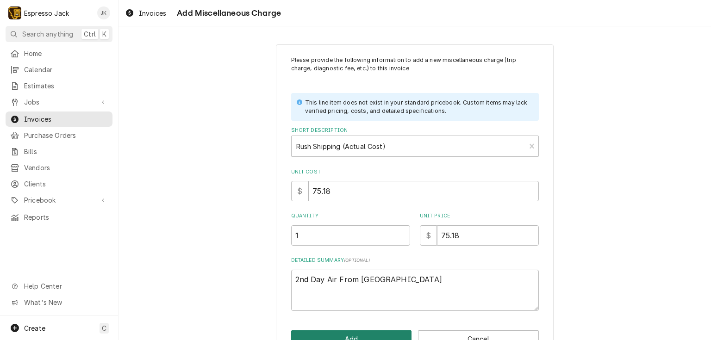
click at [371, 337] on button "Add" at bounding box center [351, 338] width 121 height 17
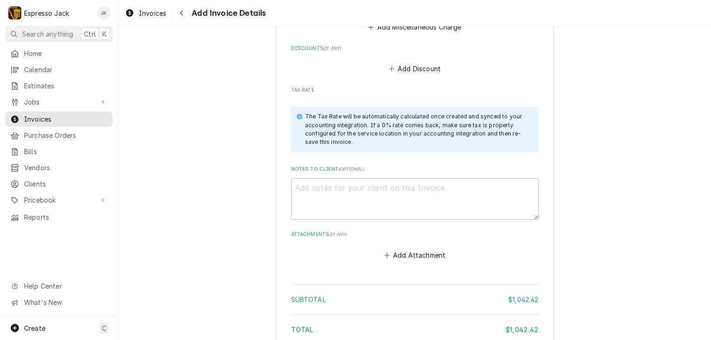
scroll to position [1275, 0]
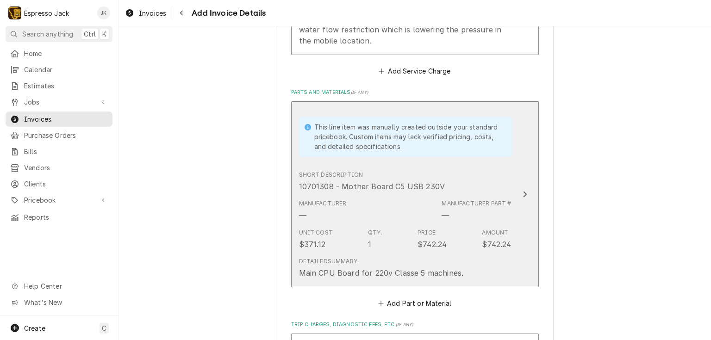
click at [429, 225] on div "Unit Cost $371.12 Qty. 1 Price $742.24 Amount $742.24" at bounding box center [405, 239] width 212 height 29
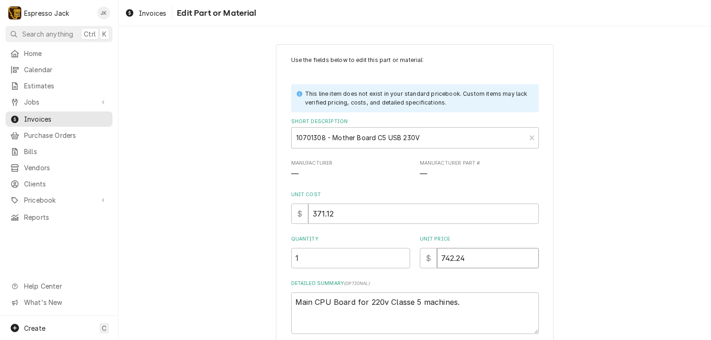
drag, startPoint x: 439, startPoint y: 259, endPoint x: 432, endPoint y: 259, distance: 6.5
click at [432, 259] on div "$ 742.24" at bounding box center [479, 258] width 119 height 20
click at [249, 177] on div "Use the fields below to edit this part or material: This line item does not exi…" at bounding box center [414, 225] width 592 height 378
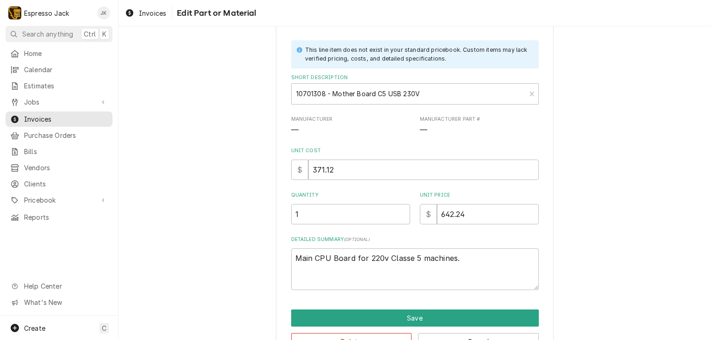
scroll to position [28, 0]
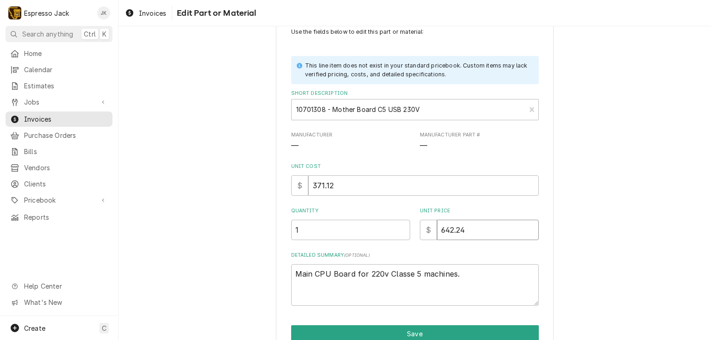
drag, startPoint x: 441, startPoint y: 228, endPoint x: 434, endPoint y: 229, distance: 7.0
click at [437, 229] on input "642.24" at bounding box center [488, 230] width 102 height 20
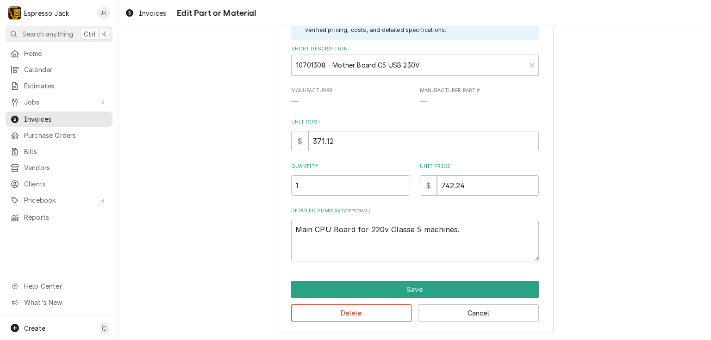
click at [251, 165] on div "Use the fields below to edit this part or material: This line item does not exi…" at bounding box center [414, 152] width 592 height 378
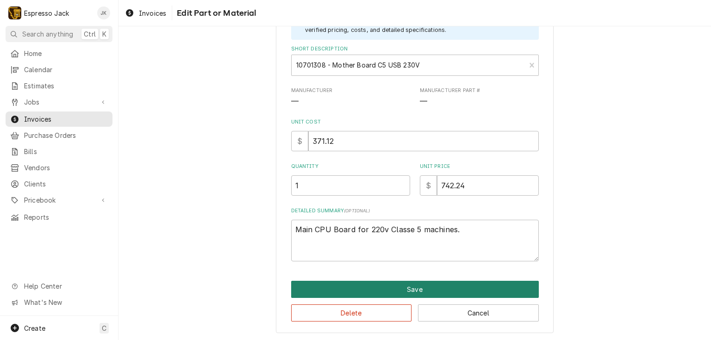
click at [358, 289] on button "Save" at bounding box center [415, 289] width 248 height 17
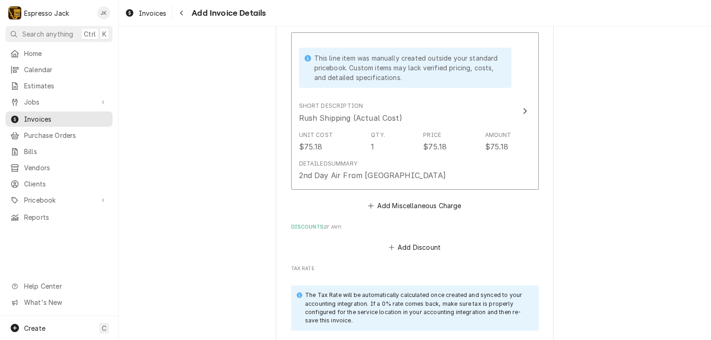
scroll to position [1042, 0]
click at [429, 244] on button "Add Discount" at bounding box center [414, 248] width 55 height 13
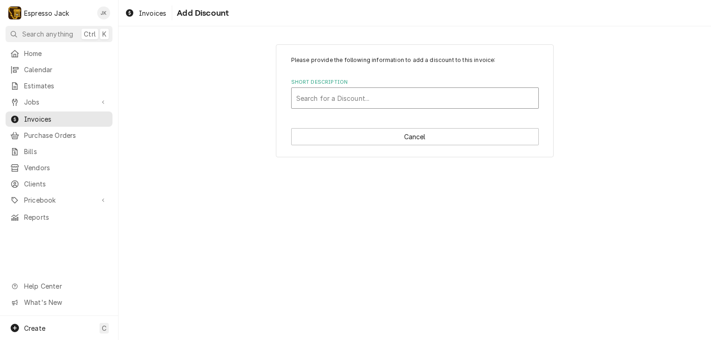
click at [395, 104] on div "Short Description" at bounding box center [414, 98] width 237 height 17
click at [289, 79] on div "Please provide the following information to add a discount to this invoice: Sho…" at bounding box center [415, 100] width 278 height 113
click at [340, 93] on div "Short Description" at bounding box center [414, 98] width 237 height 17
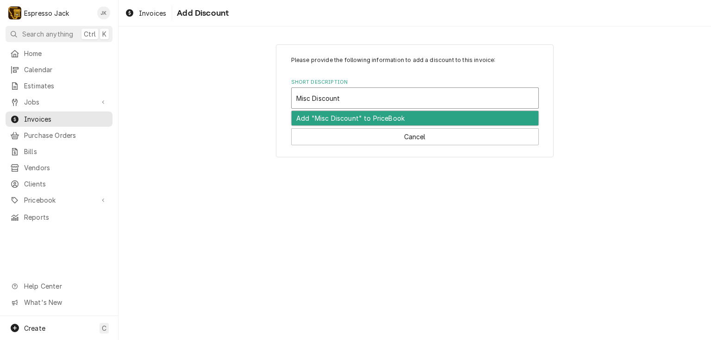
click at [389, 116] on div "Add "Misc Discount" to PriceBook" at bounding box center [415, 118] width 247 height 14
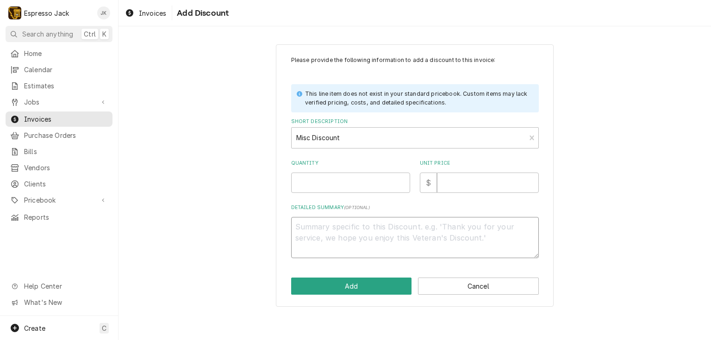
click at [347, 231] on textarea "Detailed Summary ( optional )" at bounding box center [415, 238] width 248 height 42
click at [355, 195] on div "Please provide the following information to add a discount to this invoice: Thi…" at bounding box center [415, 157] width 248 height 202
click at [315, 247] on textarea "Detailed Summary ( optional )" at bounding box center [415, 238] width 248 height 42
click at [314, 180] on input "Quantity" at bounding box center [350, 183] width 119 height 20
click at [464, 187] on input "Unit Price" at bounding box center [488, 183] width 102 height 20
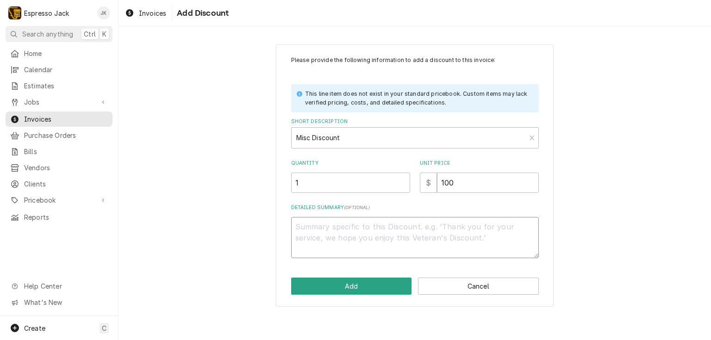
click at [446, 224] on textarea "Detailed Summary ( optional )" at bounding box center [415, 238] width 248 height 42
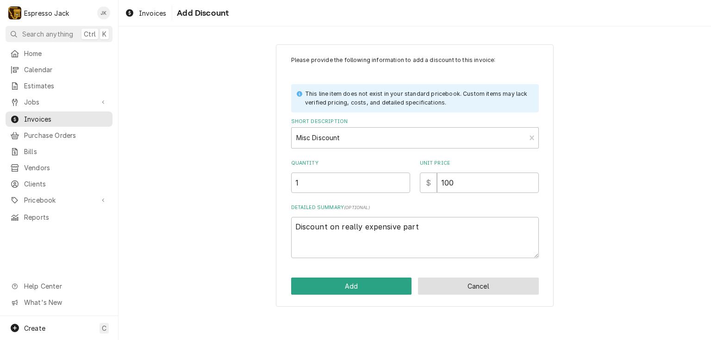
click at [462, 287] on button "Cancel" at bounding box center [478, 286] width 121 height 17
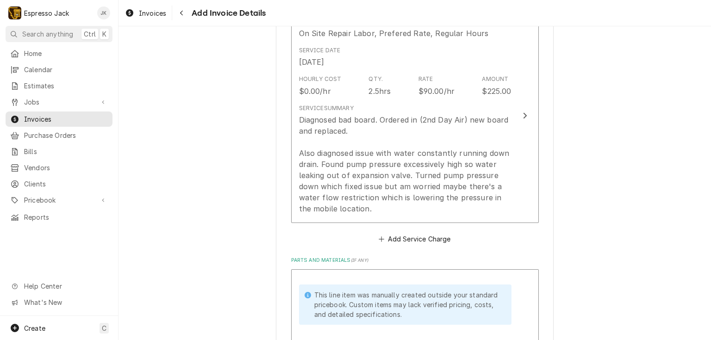
scroll to position [542, 0]
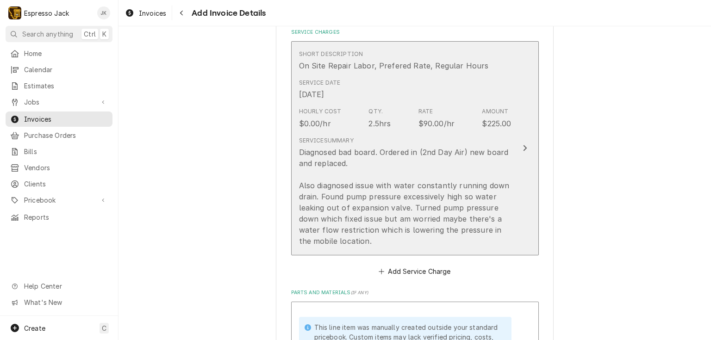
click at [366, 183] on div "Diagnosed bad board. Ordered in (2nd Day Air) new board and replaced. Also diag…" at bounding box center [405, 197] width 212 height 100
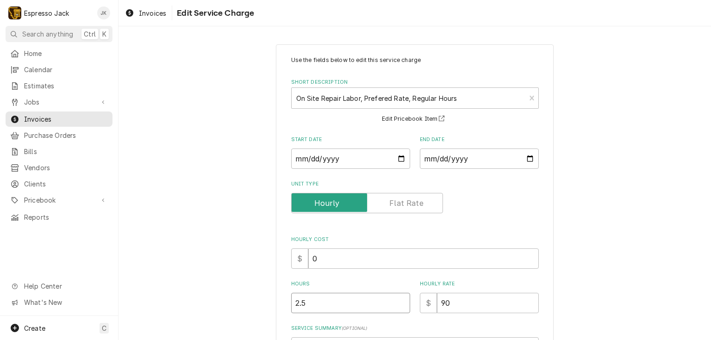
drag, startPoint x: 314, startPoint y: 304, endPoint x: 264, endPoint y: 303, distance: 50.0
click at [266, 303] on div "Use the fields below to edit this service charge Short Description On Site Repa…" at bounding box center [414, 275] width 592 height 478
click at [209, 269] on div "Use the fields below to edit this service charge Short Description On Site Repa…" at bounding box center [414, 275] width 592 height 478
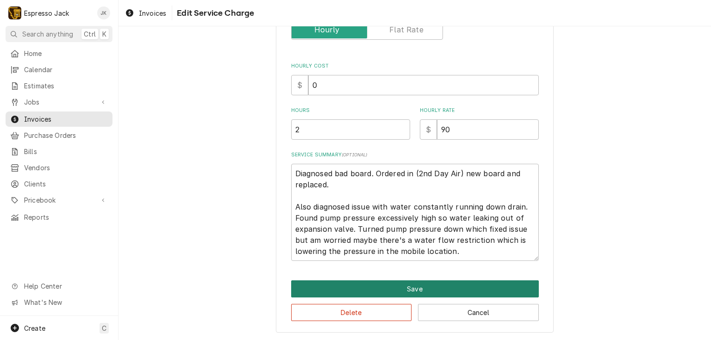
click at [345, 284] on button "Save" at bounding box center [415, 288] width 248 height 17
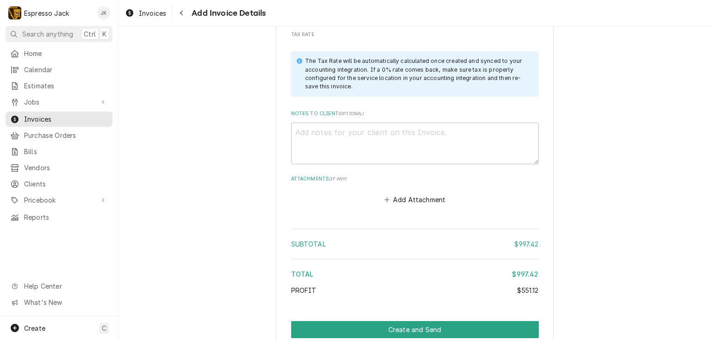
scroll to position [1272, 0]
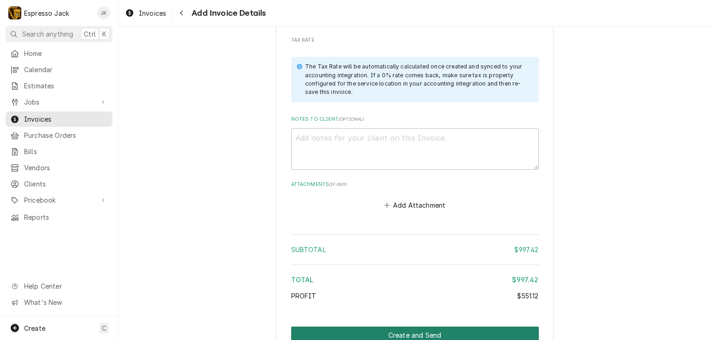
click at [415, 328] on button "Create and Send" at bounding box center [415, 335] width 248 height 17
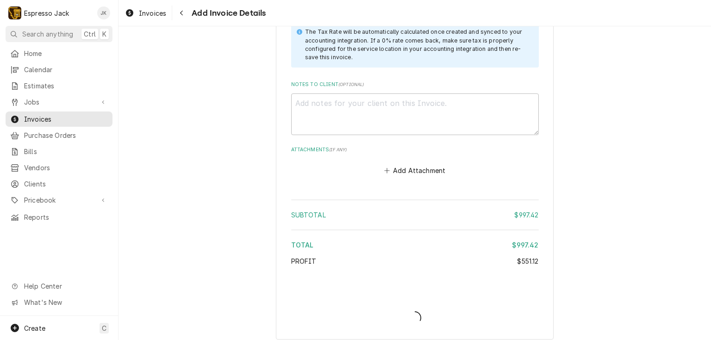
scroll to position [1312, 0]
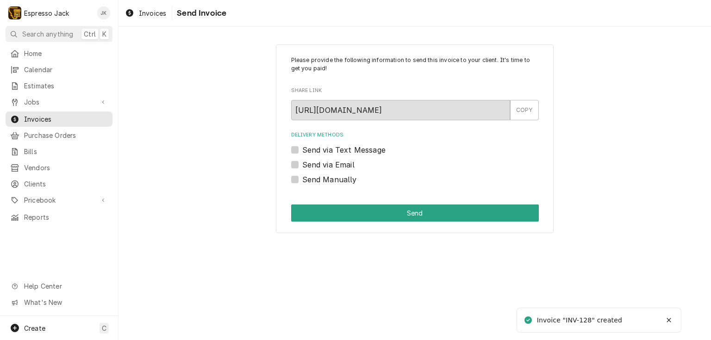
drag, startPoint x: 294, startPoint y: 168, endPoint x: 295, endPoint y: 160, distance: 7.5
click at [302, 165] on label "Send via Email" at bounding box center [328, 164] width 52 height 11
click at [302, 165] on input "Send via Email" at bounding box center [426, 169] width 248 height 20
checkbox input "true"
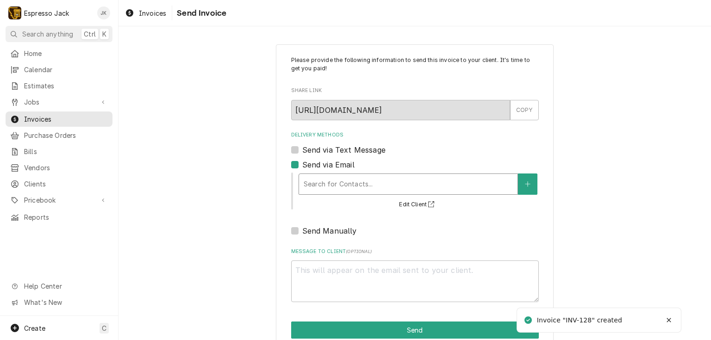
click at [312, 172] on div "Search for Contacts... Edit Client" at bounding box center [415, 190] width 248 height 40
drag, startPoint x: 320, startPoint y: 185, endPoint x: 335, endPoint y: 191, distance: 15.6
click at [321, 185] on div "Delivery Methods" at bounding box center [408, 184] width 209 height 17
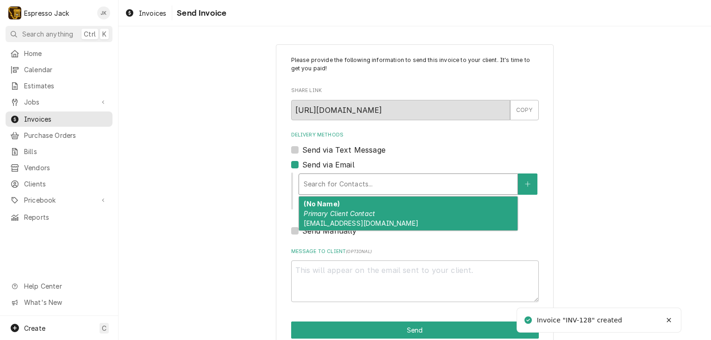
drag, startPoint x: 342, startPoint y: 209, endPoint x: 364, endPoint y: 232, distance: 32.1
click at [342, 210] on em "Primary Client Contact" at bounding box center [339, 214] width 71 height 8
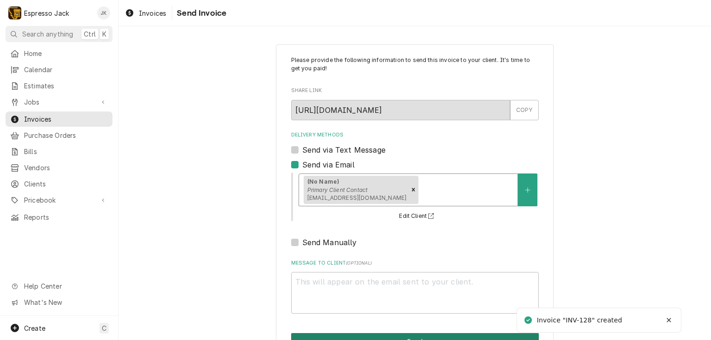
click at [384, 338] on button "Send" at bounding box center [415, 341] width 248 height 17
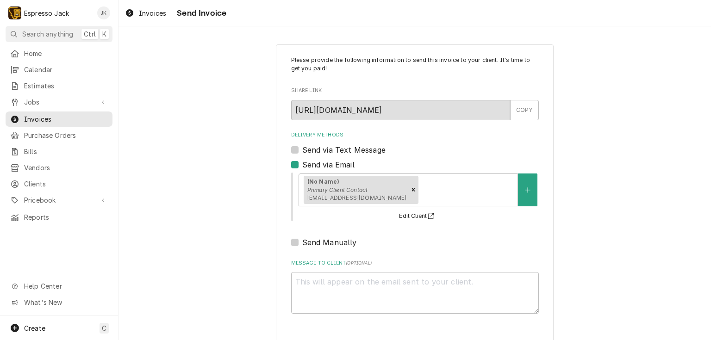
type textarea "x"
